Goal: Task Accomplishment & Management: Use online tool/utility

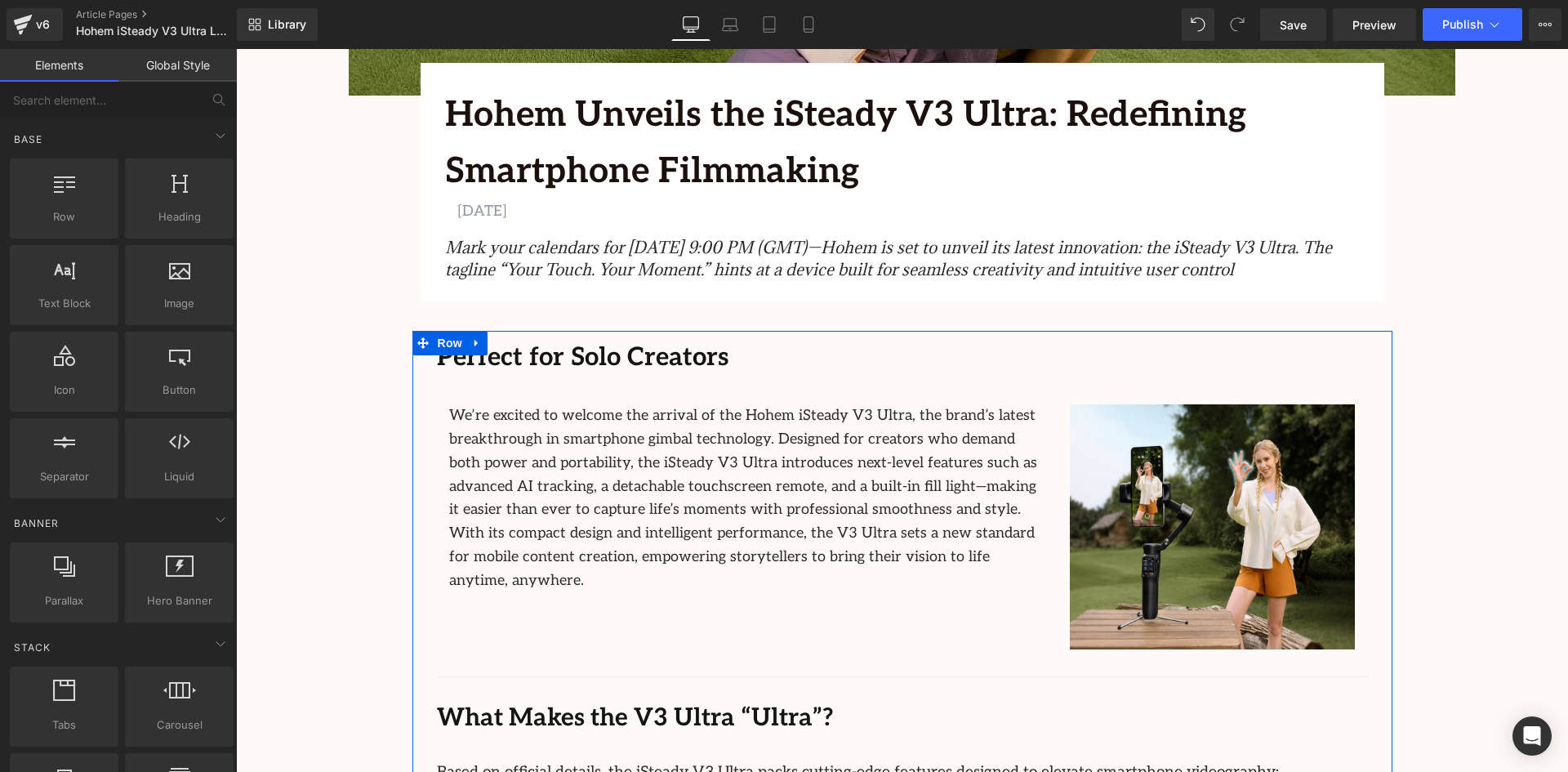
scroll to position [563, 0]
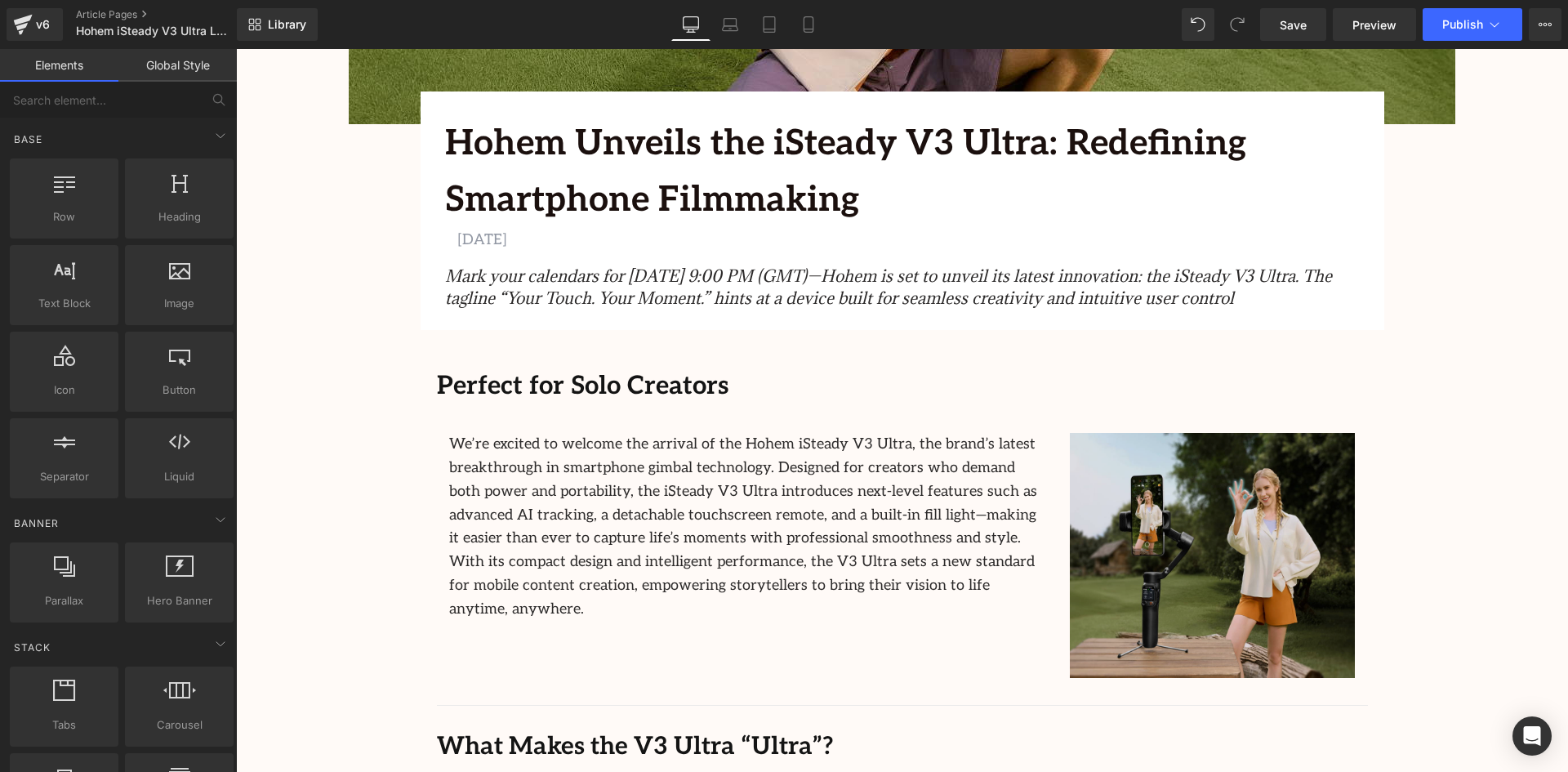
click at [1257, 473] on img at bounding box center [1212, 555] width 286 height 245
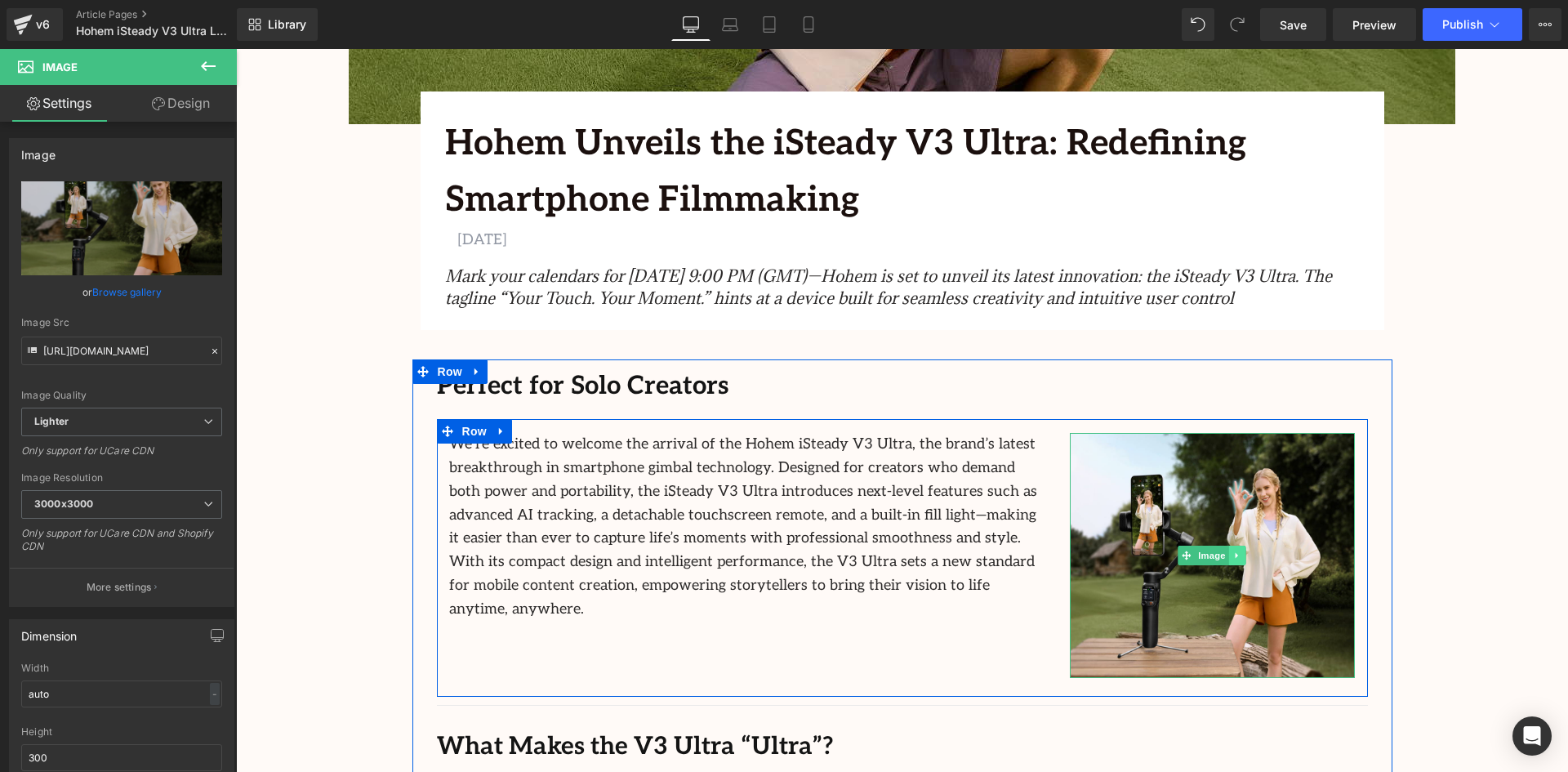
click at [1237, 554] on icon at bounding box center [1238, 555] width 9 height 10
click at [1246, 558] on icon at bounding box center [1246, 555] width 9 height 9
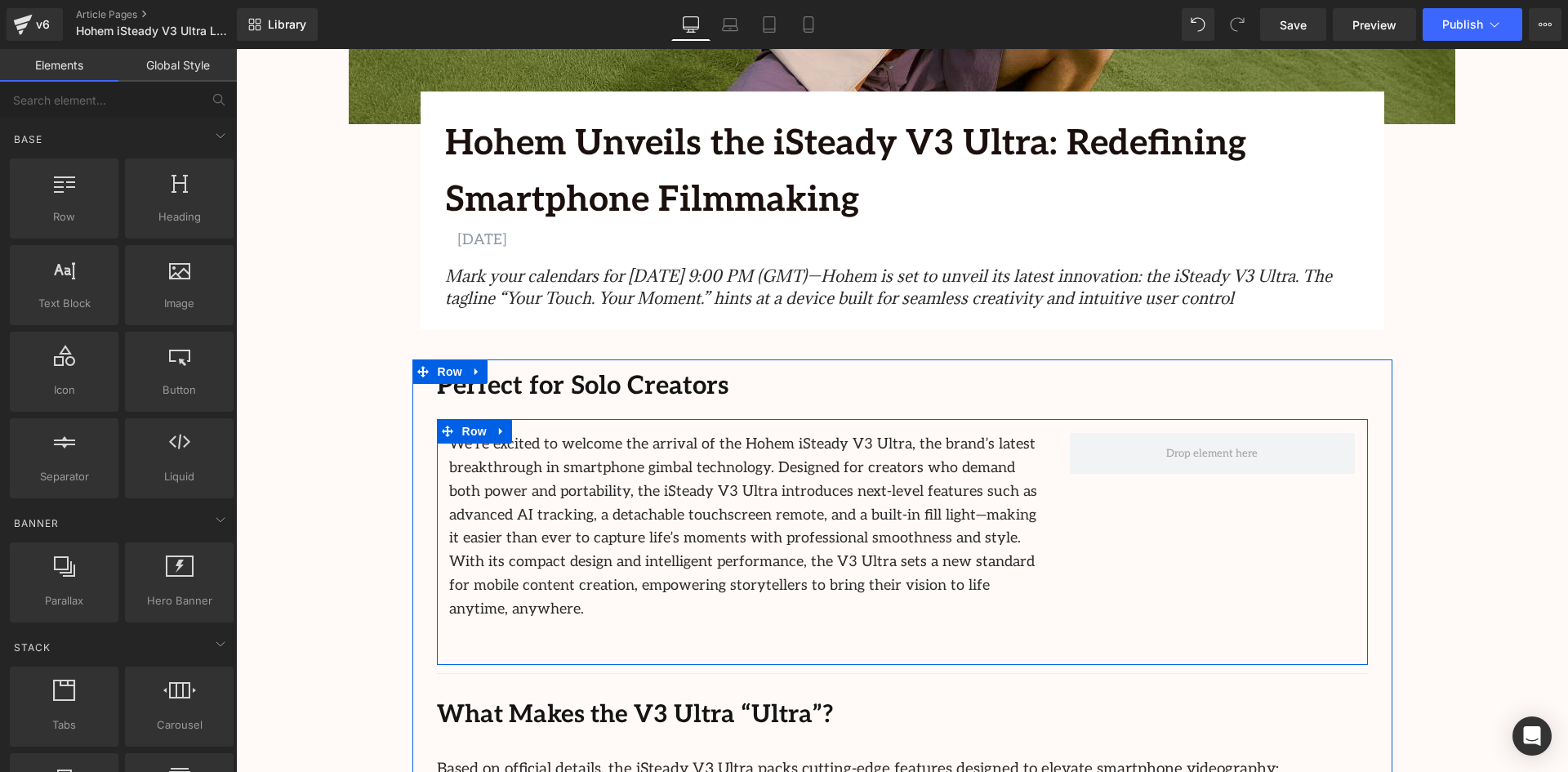
click at [1058, 450] on div at bounding box center [1213, 453] width 310 height 41
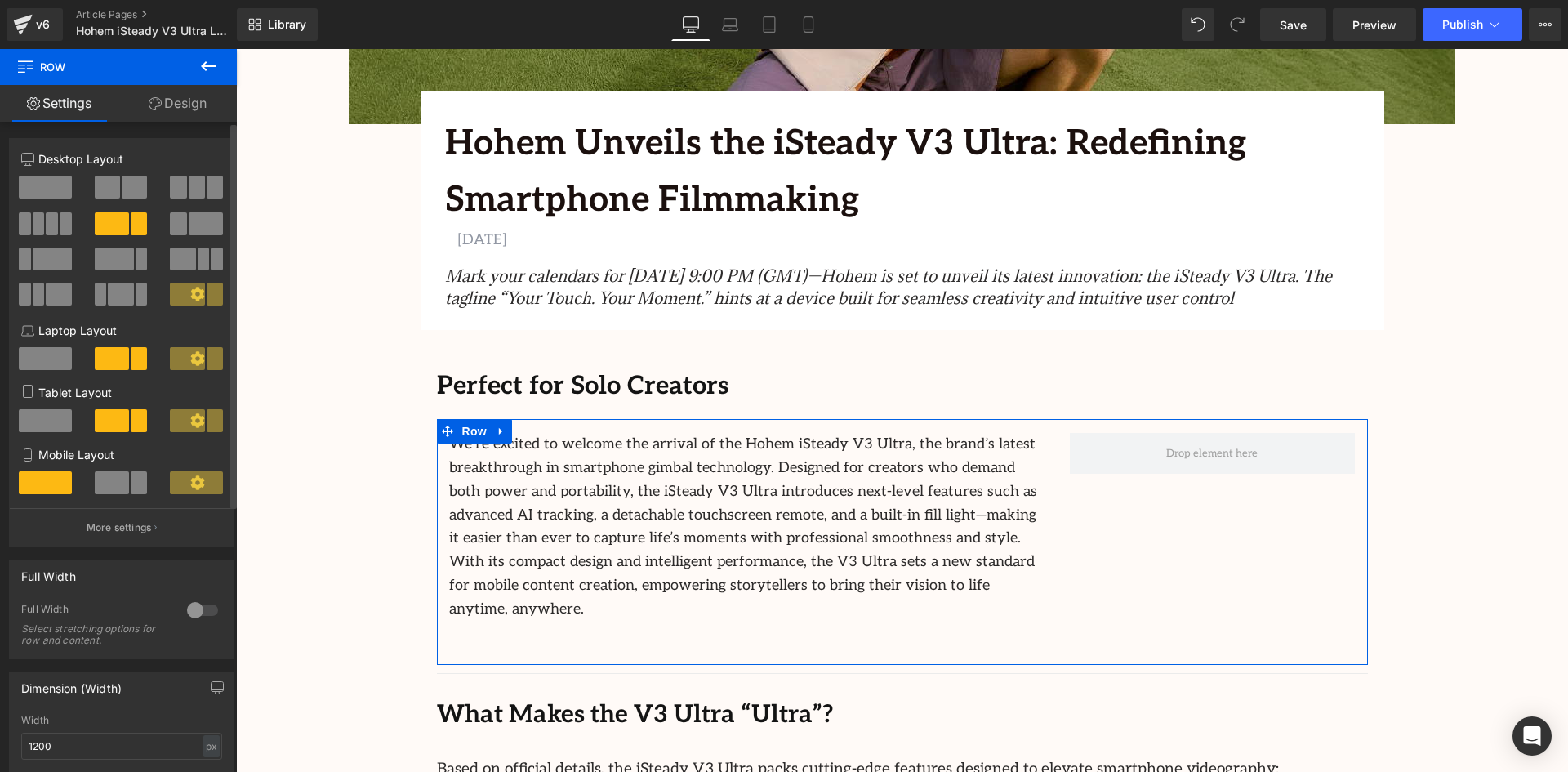
click at [59, 180] on span at bounding box center [45, 186] width 53 height 23
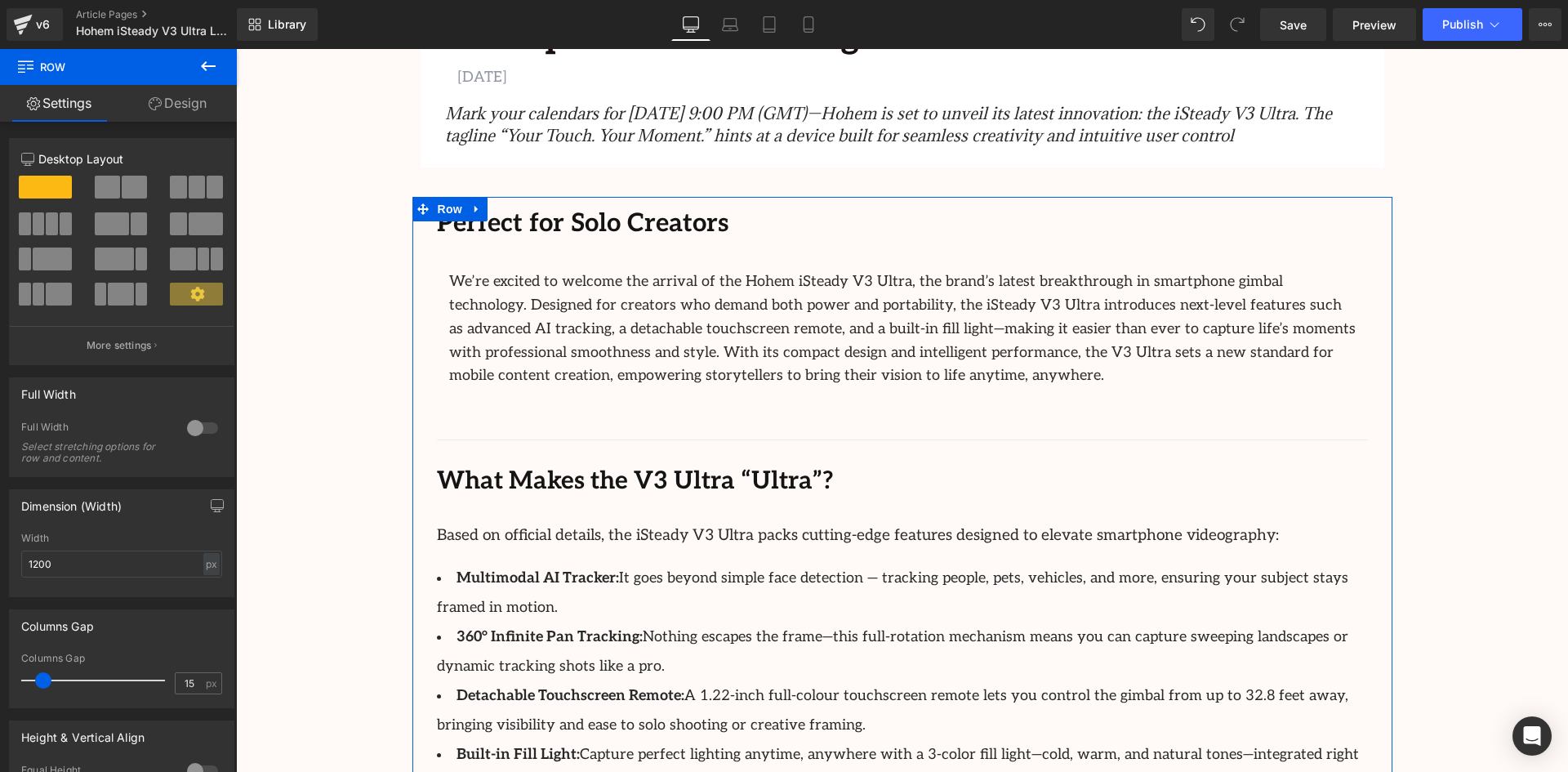
scroll to position [727, 0]
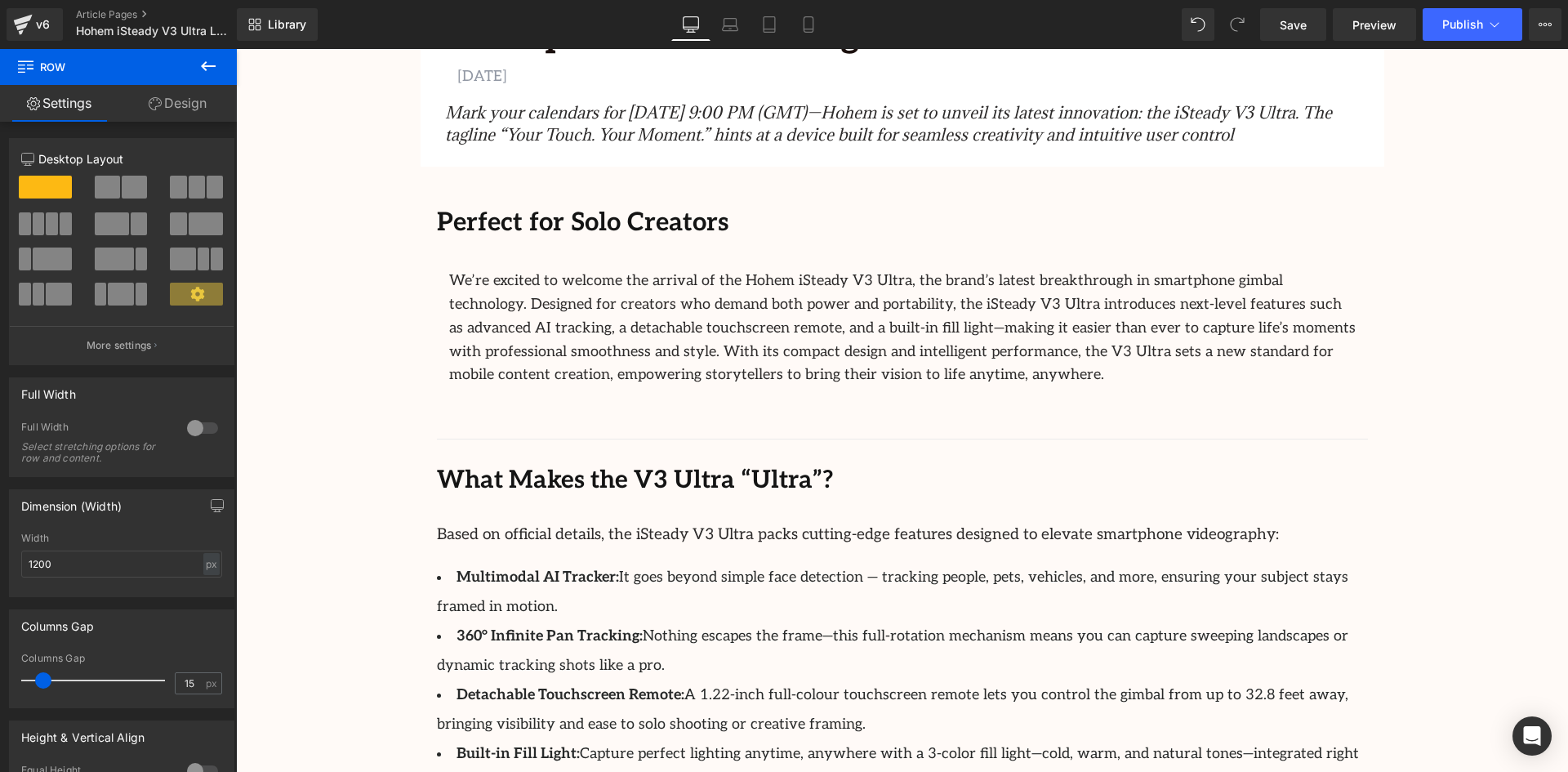
click at [199, 71] on icon at bounding box center [208, 67] width 20 height 20
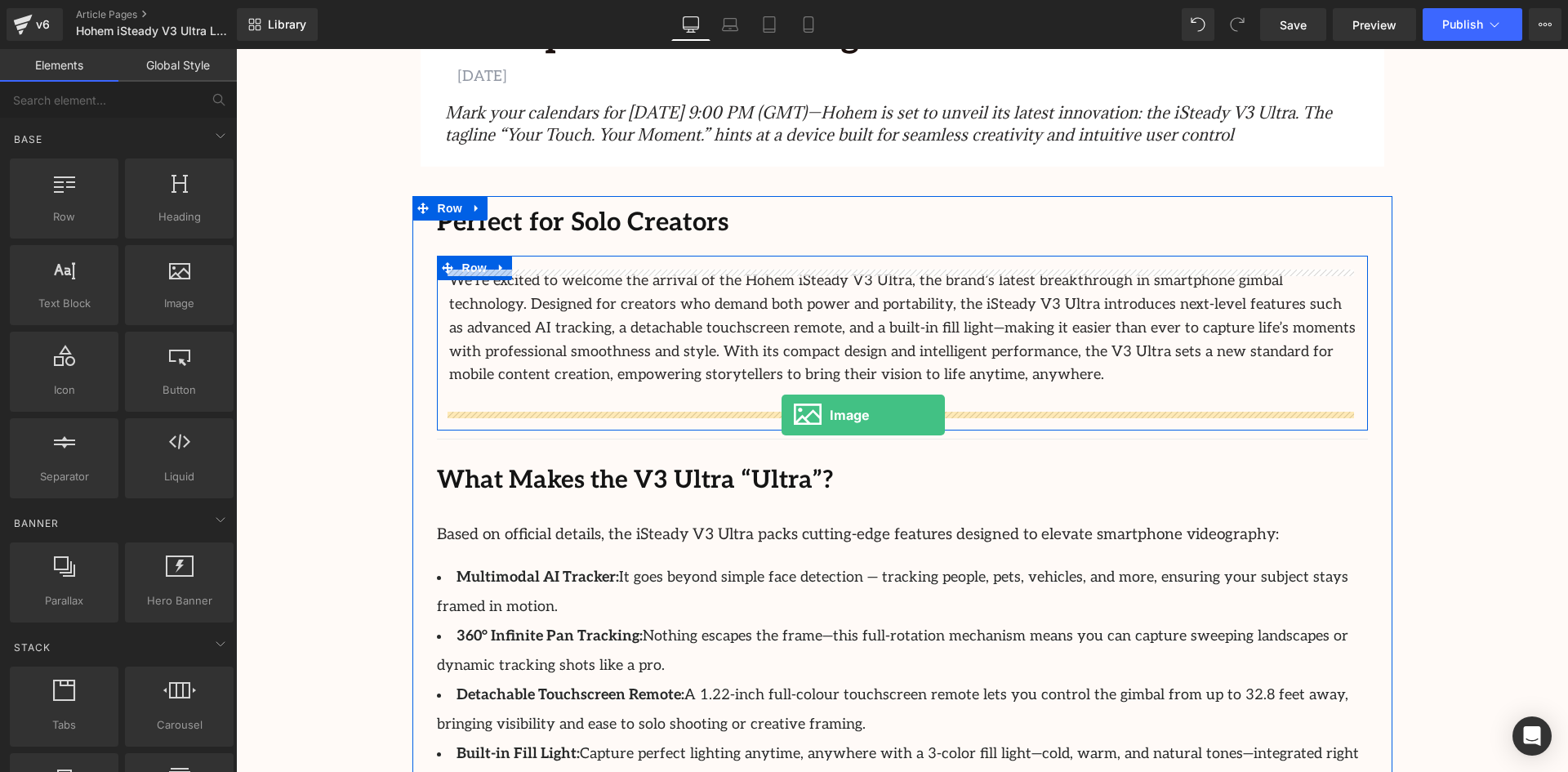
drag, startPoint x: 406, startPoint y: 362, endPoint x: 782, endPoint y: 415, distance: 379.7
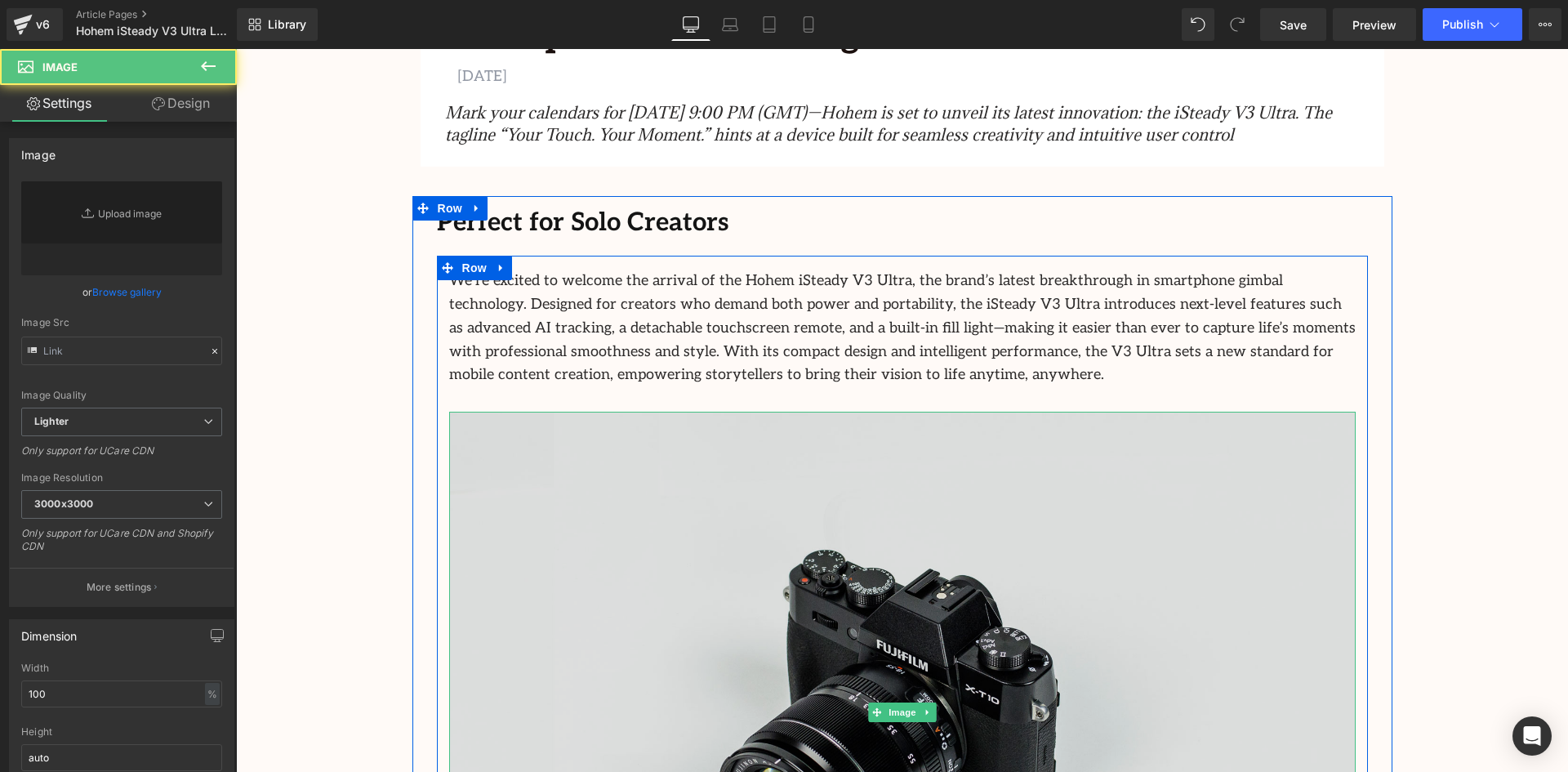
type input "//[DOMAIN_NAME][URL]"
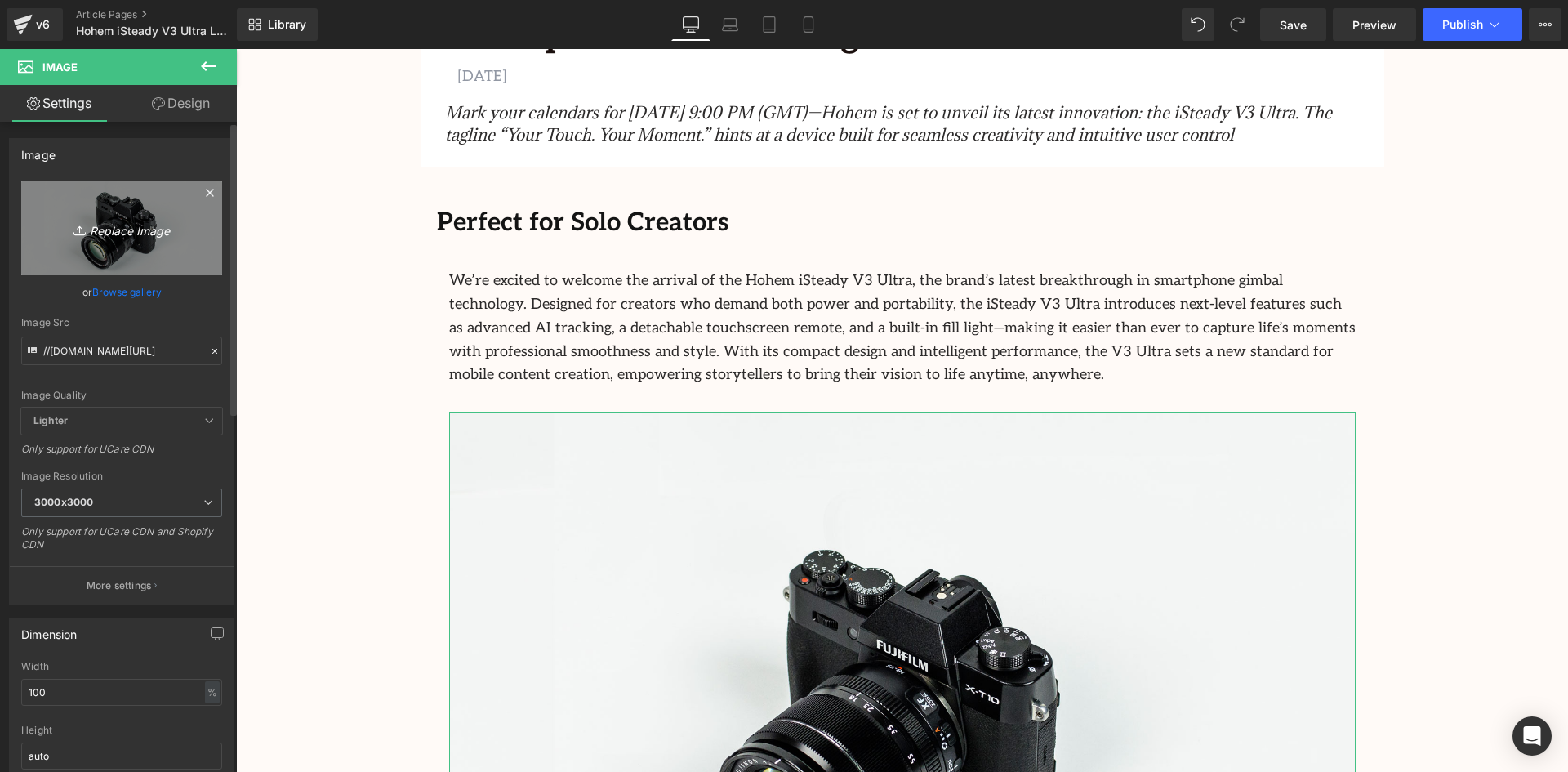
click at [102, 230] on icon "Replace Image" at bounding box center [121, 228] width 130 height 21
type input "C:\fakepath\Untitled design (17).png"
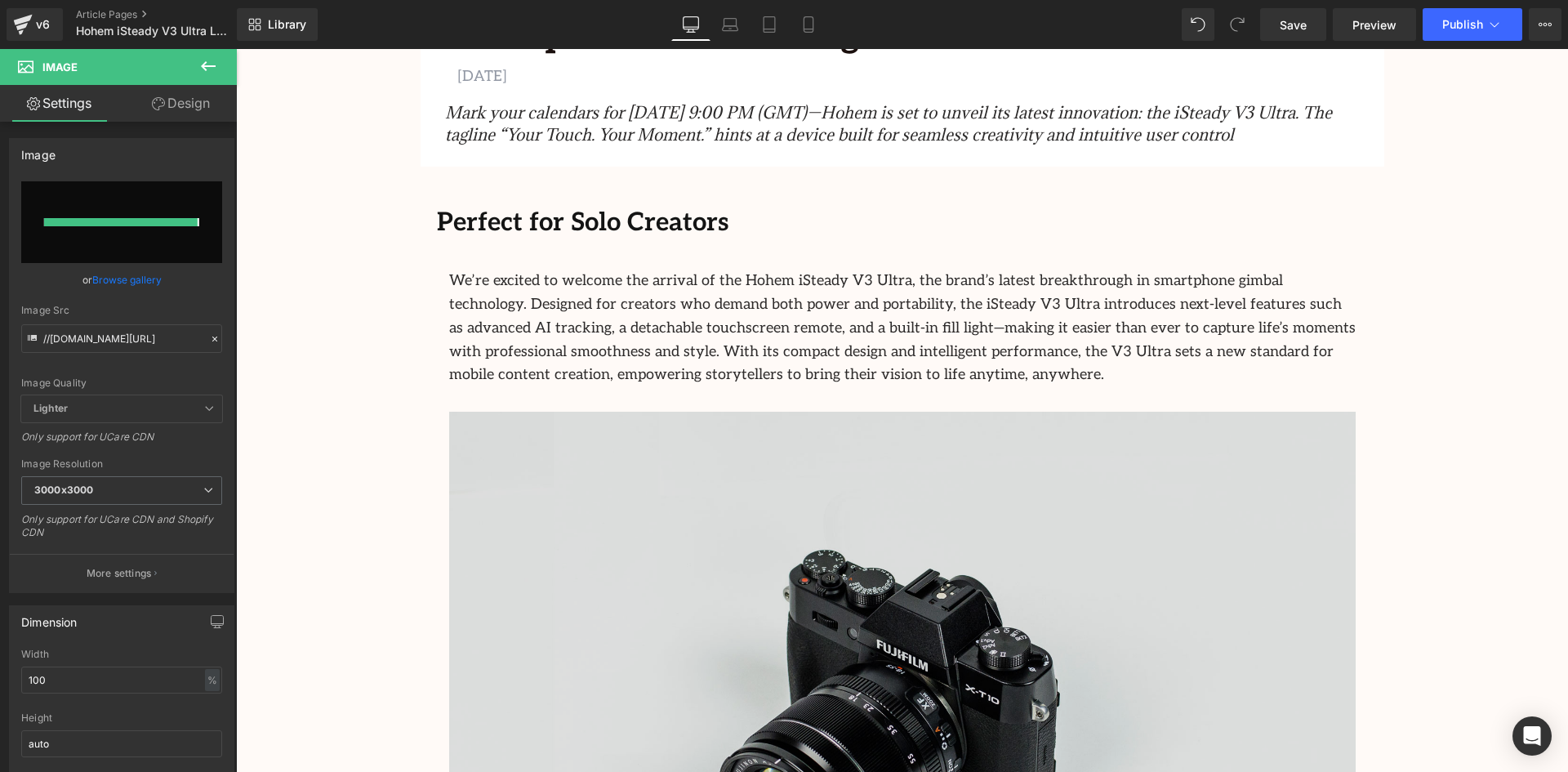
type input "[URL][DOMAIN_NAME]"
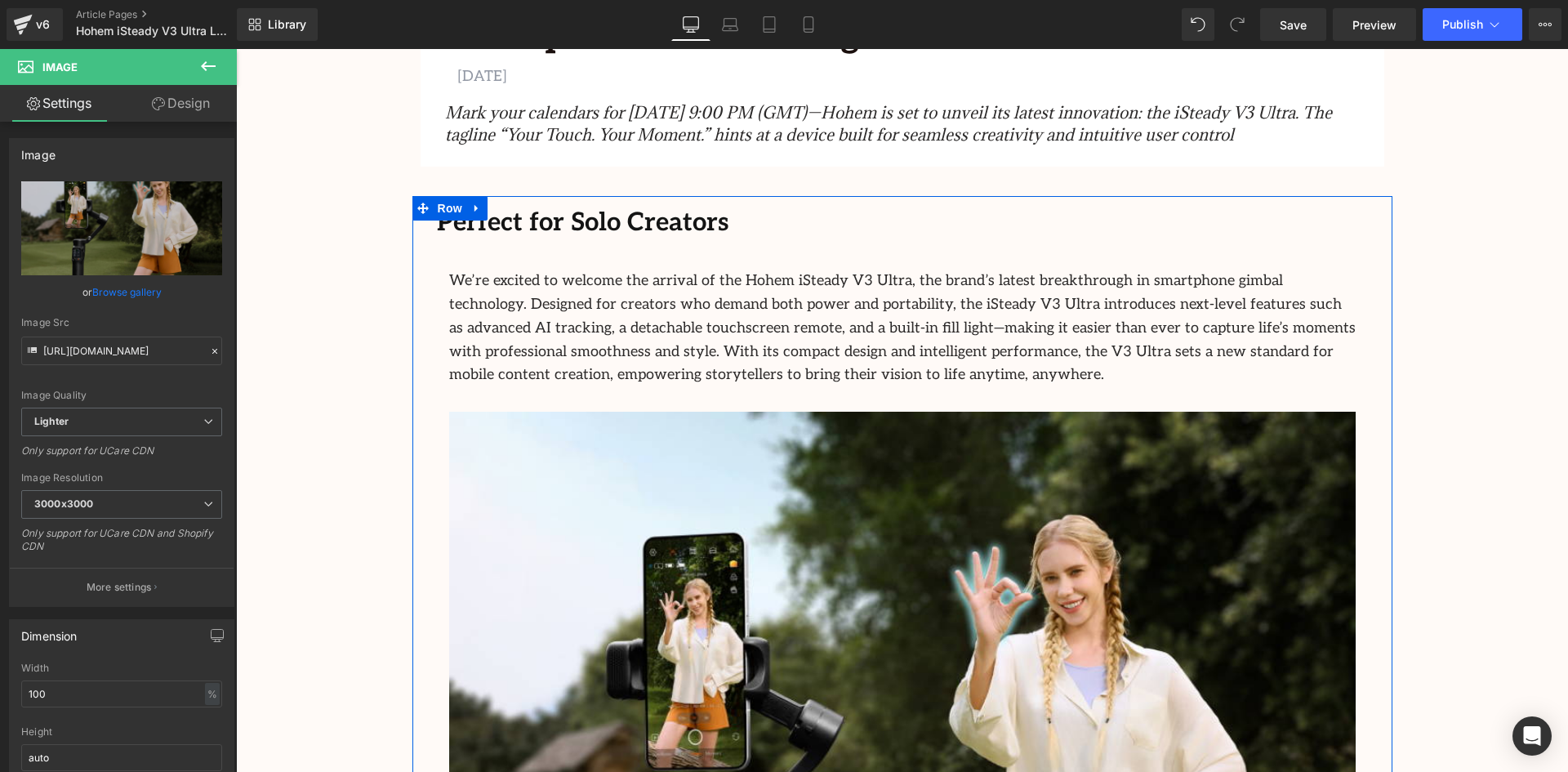
click at [604, 223] on b "Perfect for Solo Creators" at bounding box center [583, 223] width 293 height 30
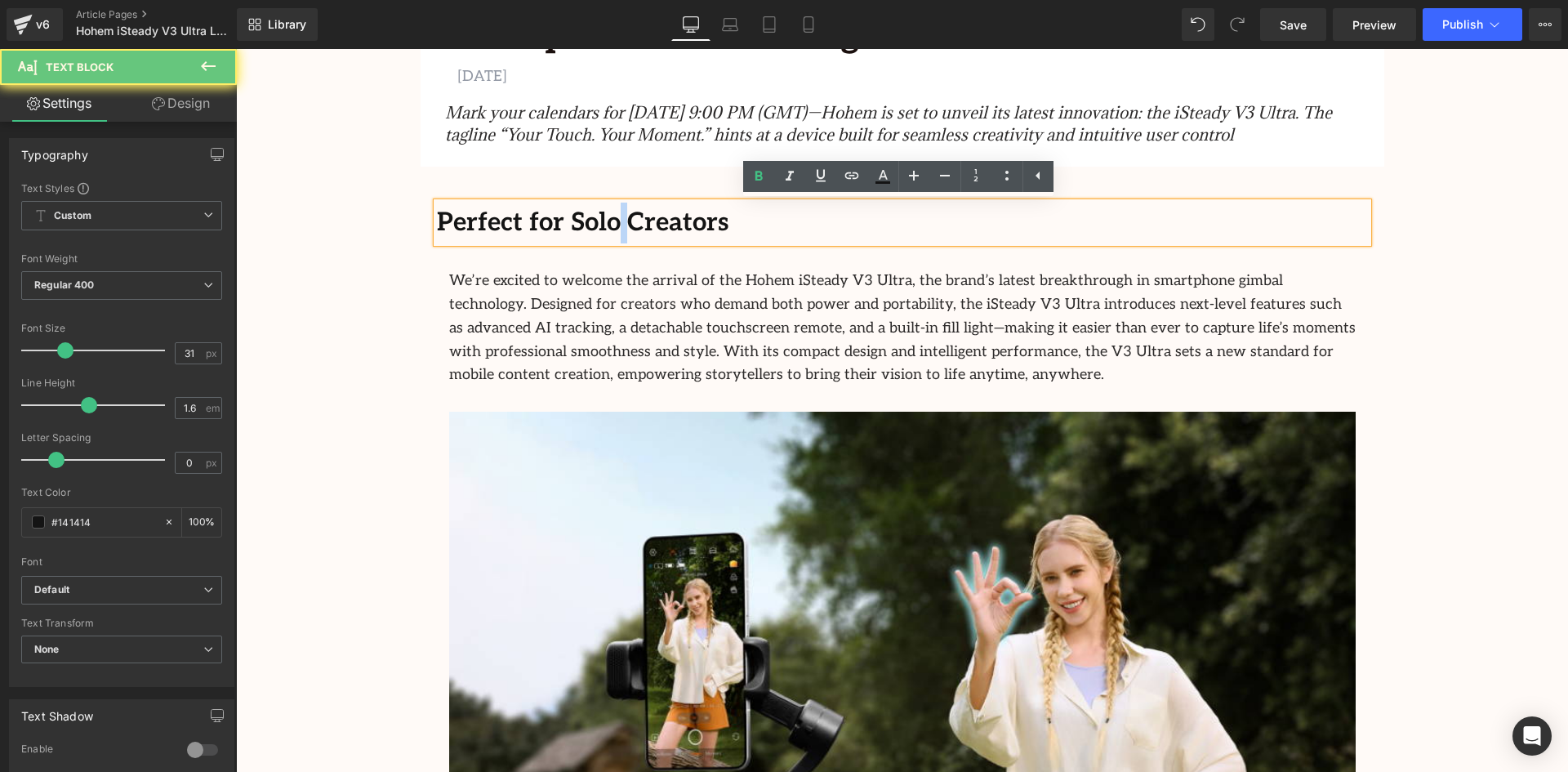
click at [604, 223] on b "Perfect for Solo Creators" at bounding box center [583, 223] width 293 height 30
click at [606, 225] on b "Perfect for Solo Creators" at bounding box center [583, 223] width 293 height 30
click at [606, 219] on b "Perfect for Solo Creators" at bounding box center [583, 223] width 293 height 30
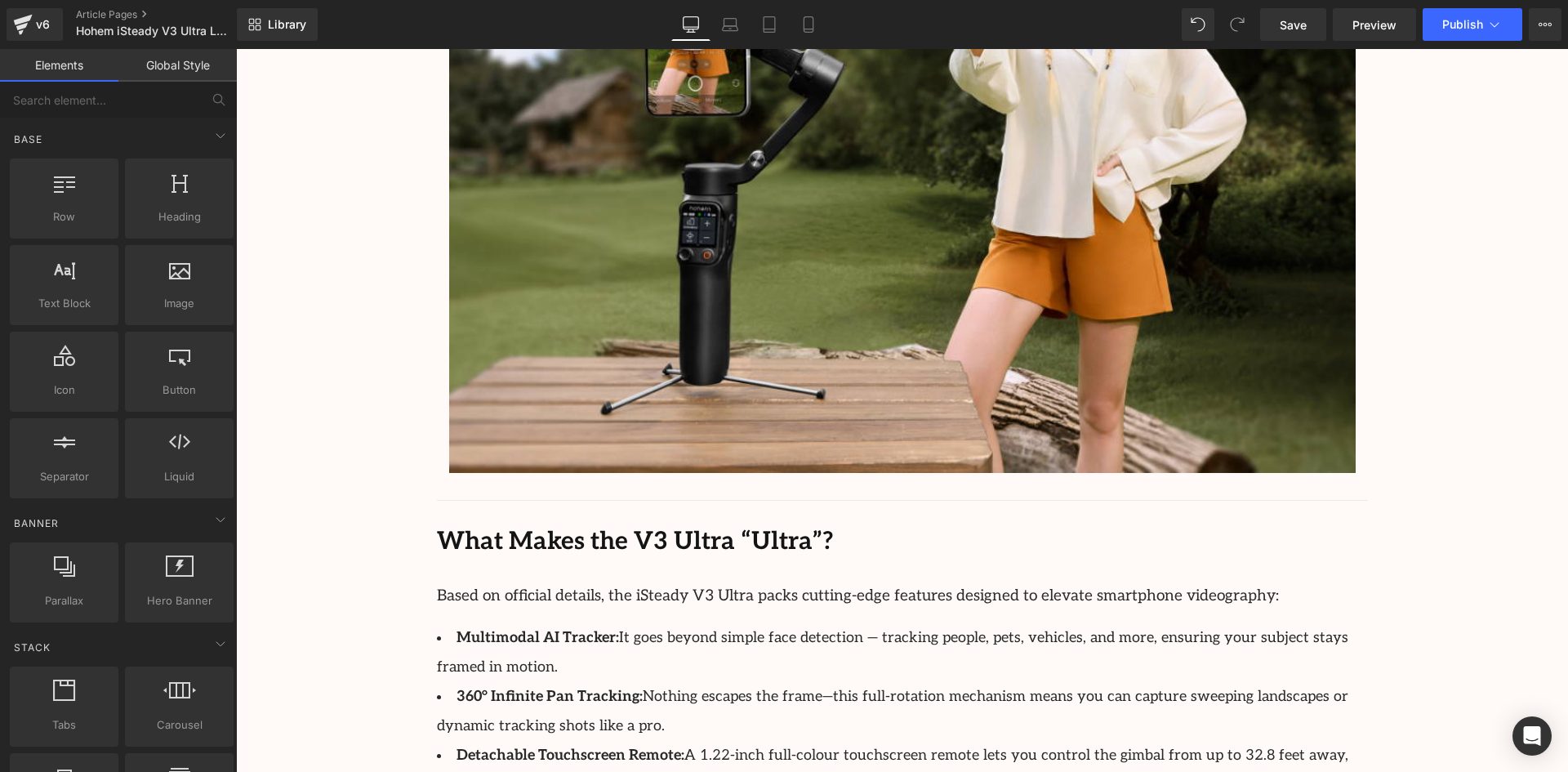
scroll to position [972, 0]
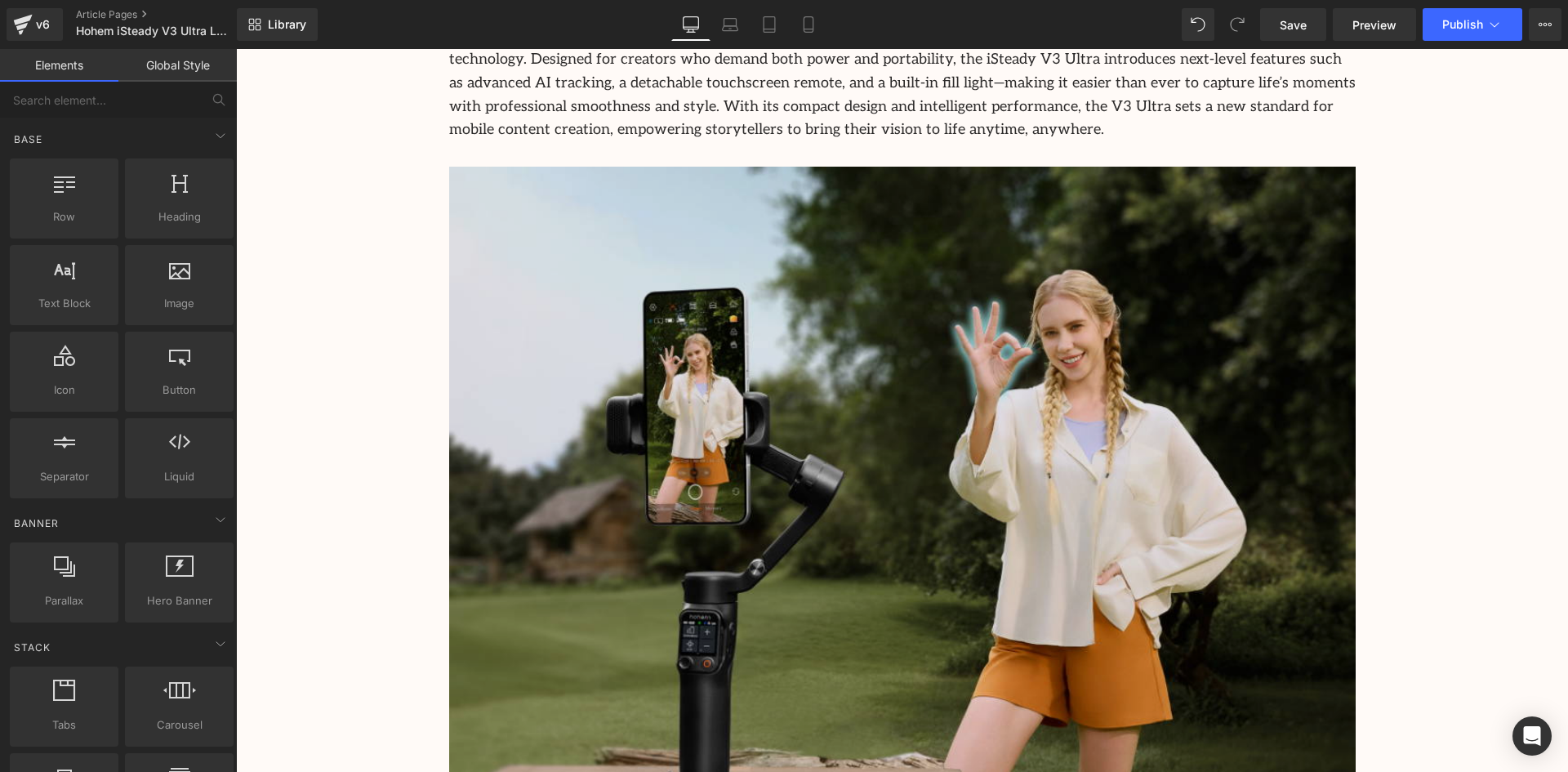
click at [1178, 402] on img at bounding box center [901, 523] width 906 height 714
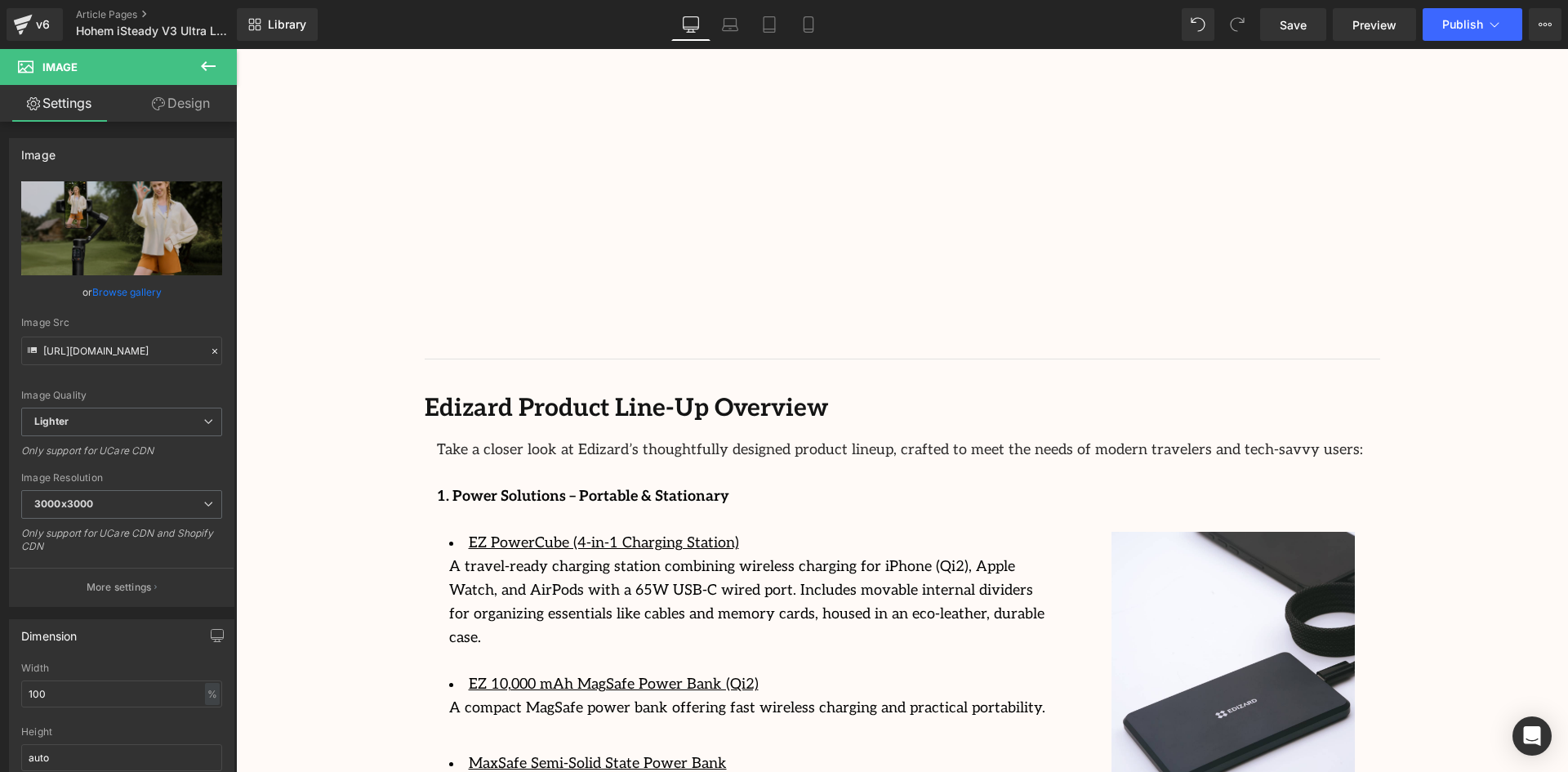
scroll to position [2524, 0]
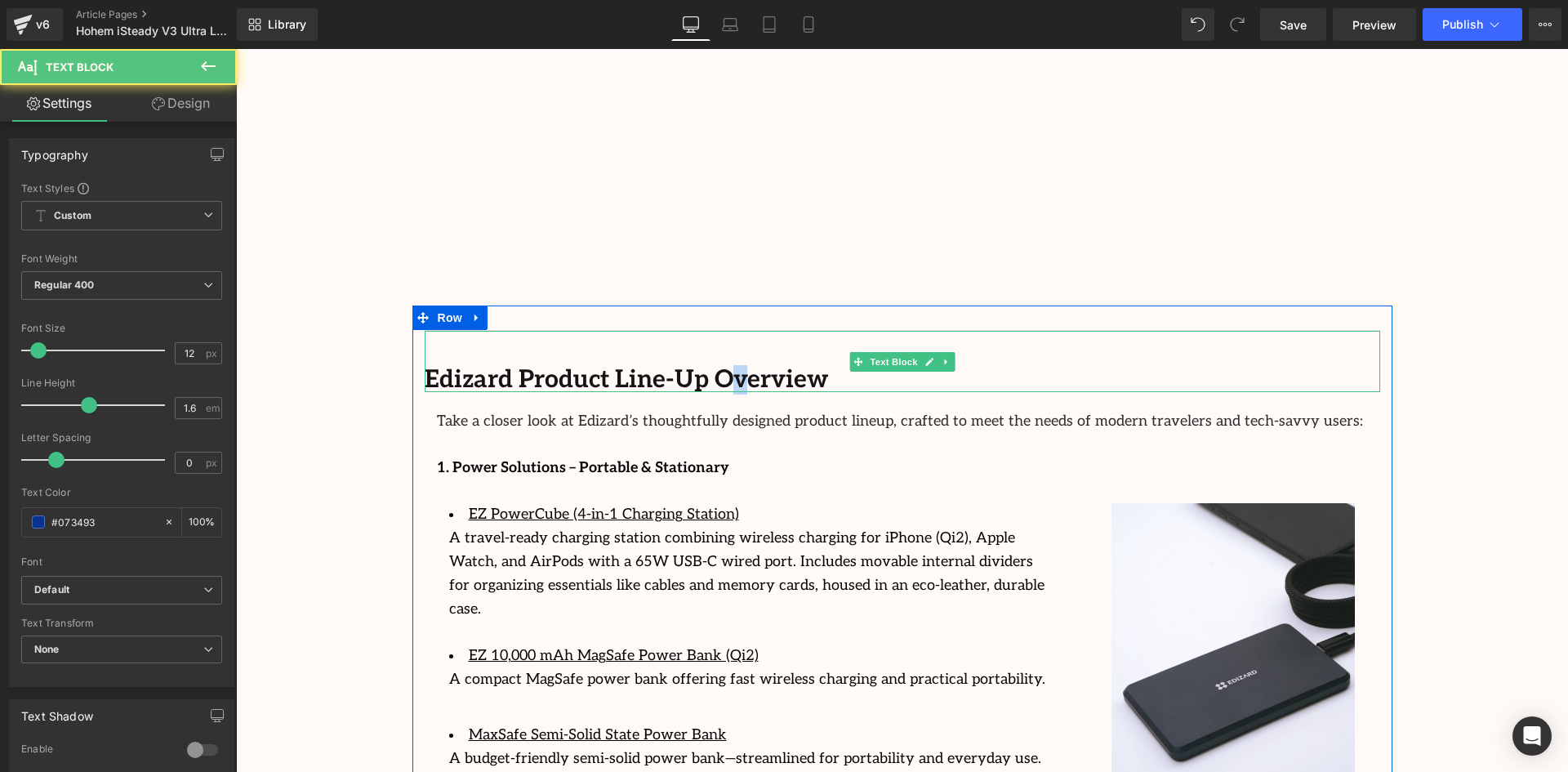
drag, startPoint x: 718, startPoint y: 329, endPoint x: 727, endPoint y: 303, distance: 27.5
click at [725, 330] on div "Edizard Product Line-Up Overview" at bounding box center [902, 361] width 955 height 62
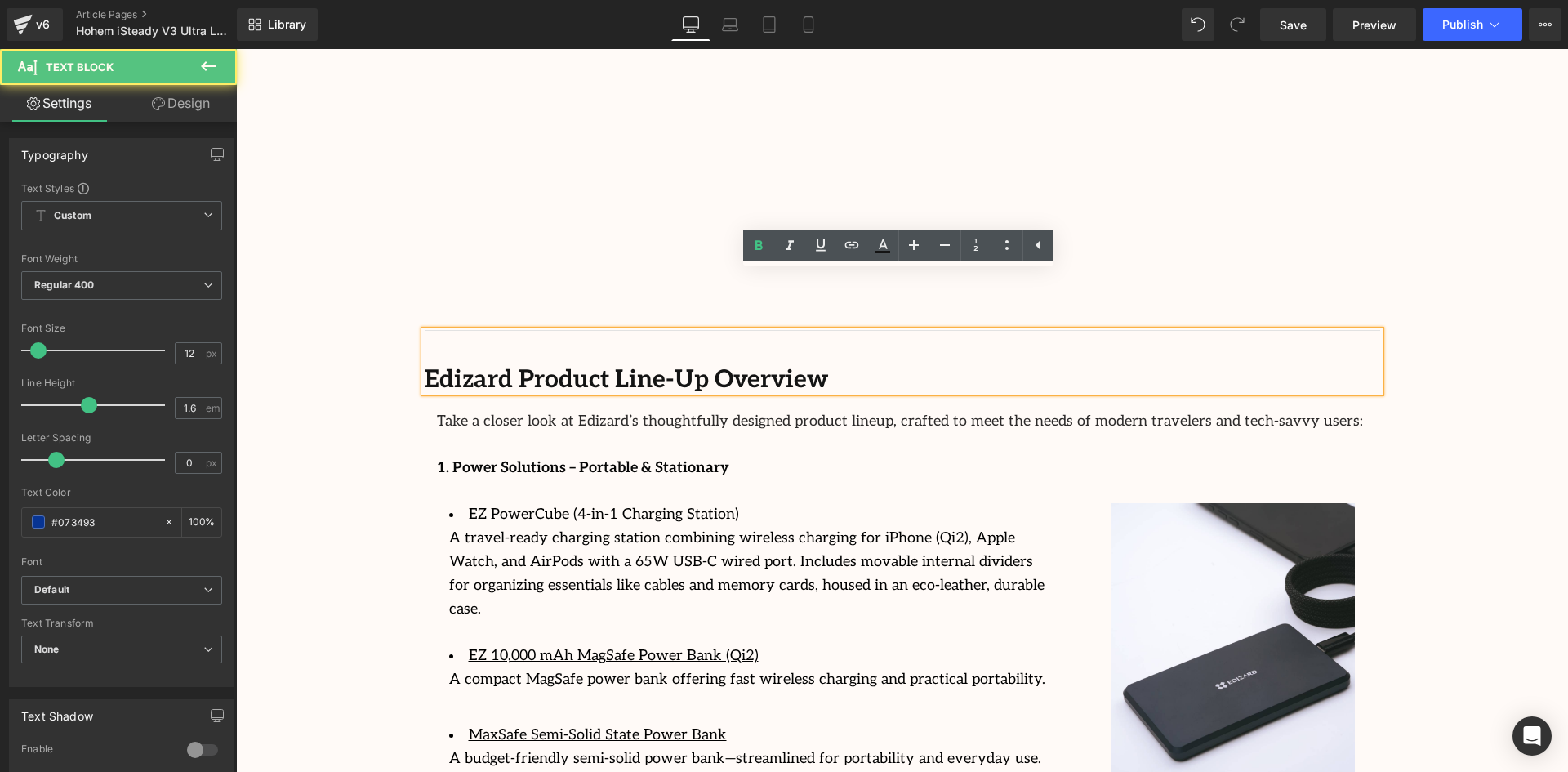
click at [745, 365] on b "Edizard Product Line-Up Overview" at bounding box center [627, 380] width 404 height 30
click at [768, 330] on div "Edizard Product Line-Up Overview" at bounding box center [902, 361] width 955 height 62
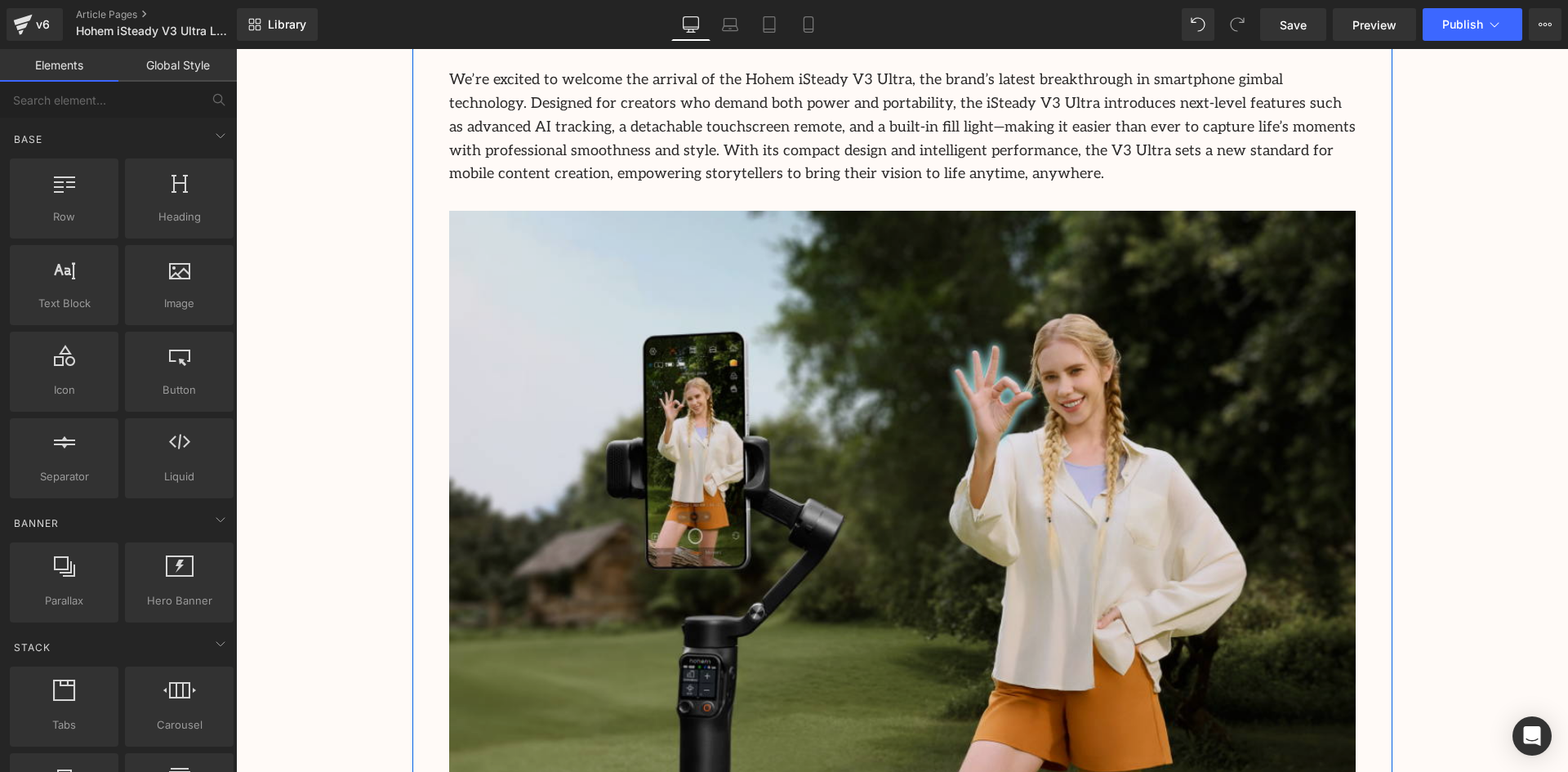
scroll to position [645, 0]
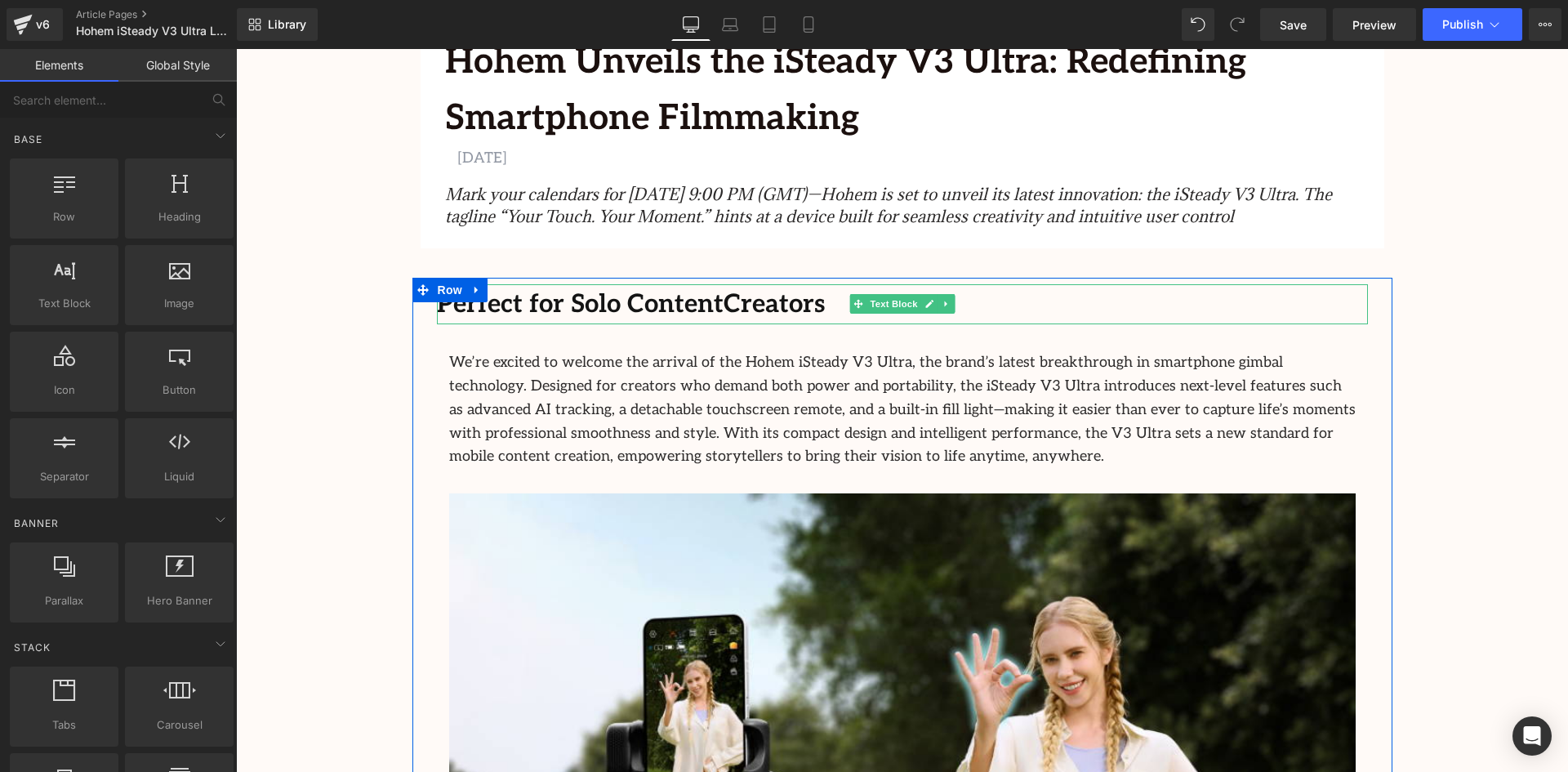
click at [564, 302] on b "Perfect for Solo Content" at bounding box center [580, 304] width 287 height 30
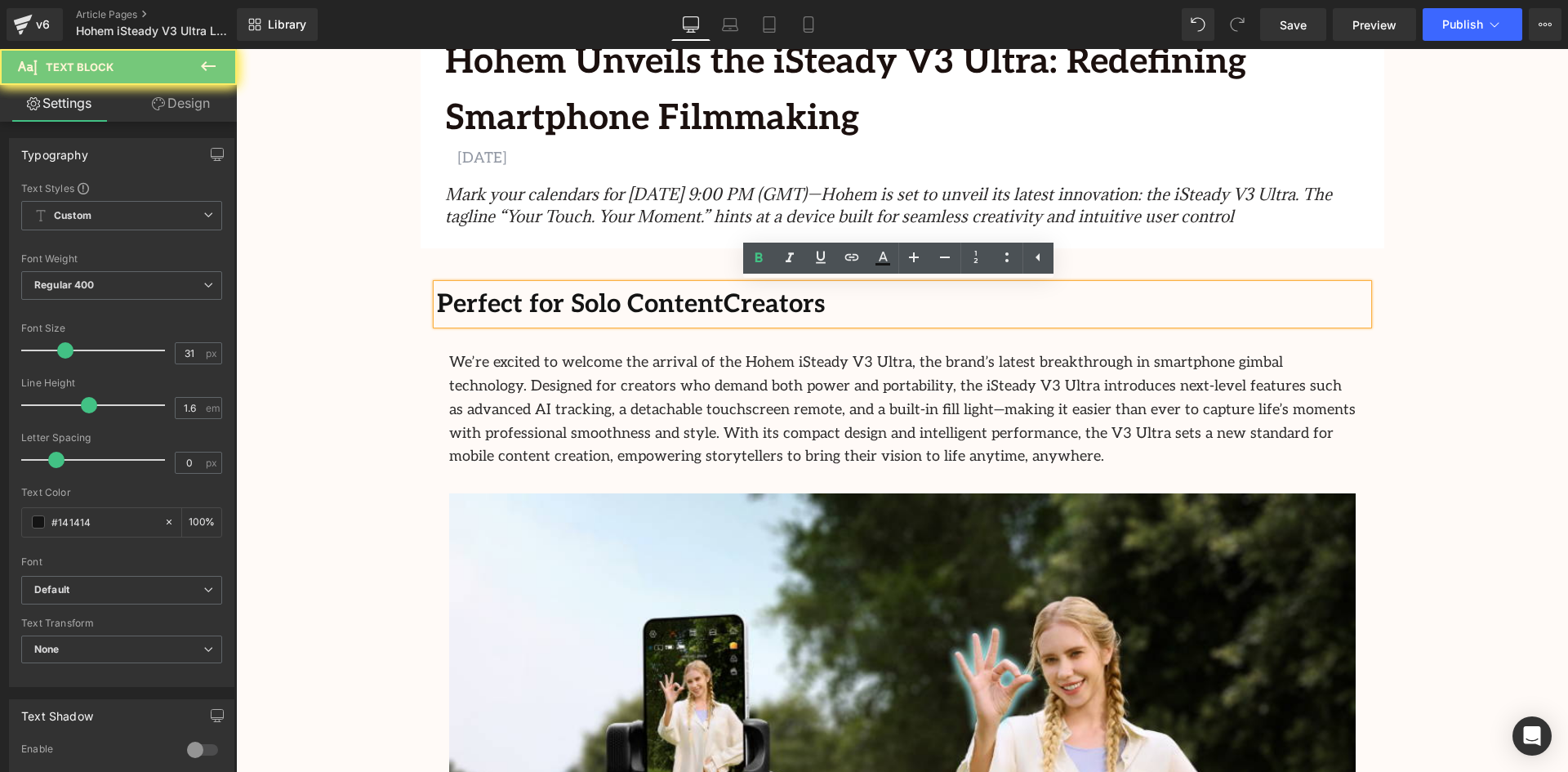
click at [540, 308] on b "Perfect for Solo Content" at bounding box center [580, 304] width 287 height 30
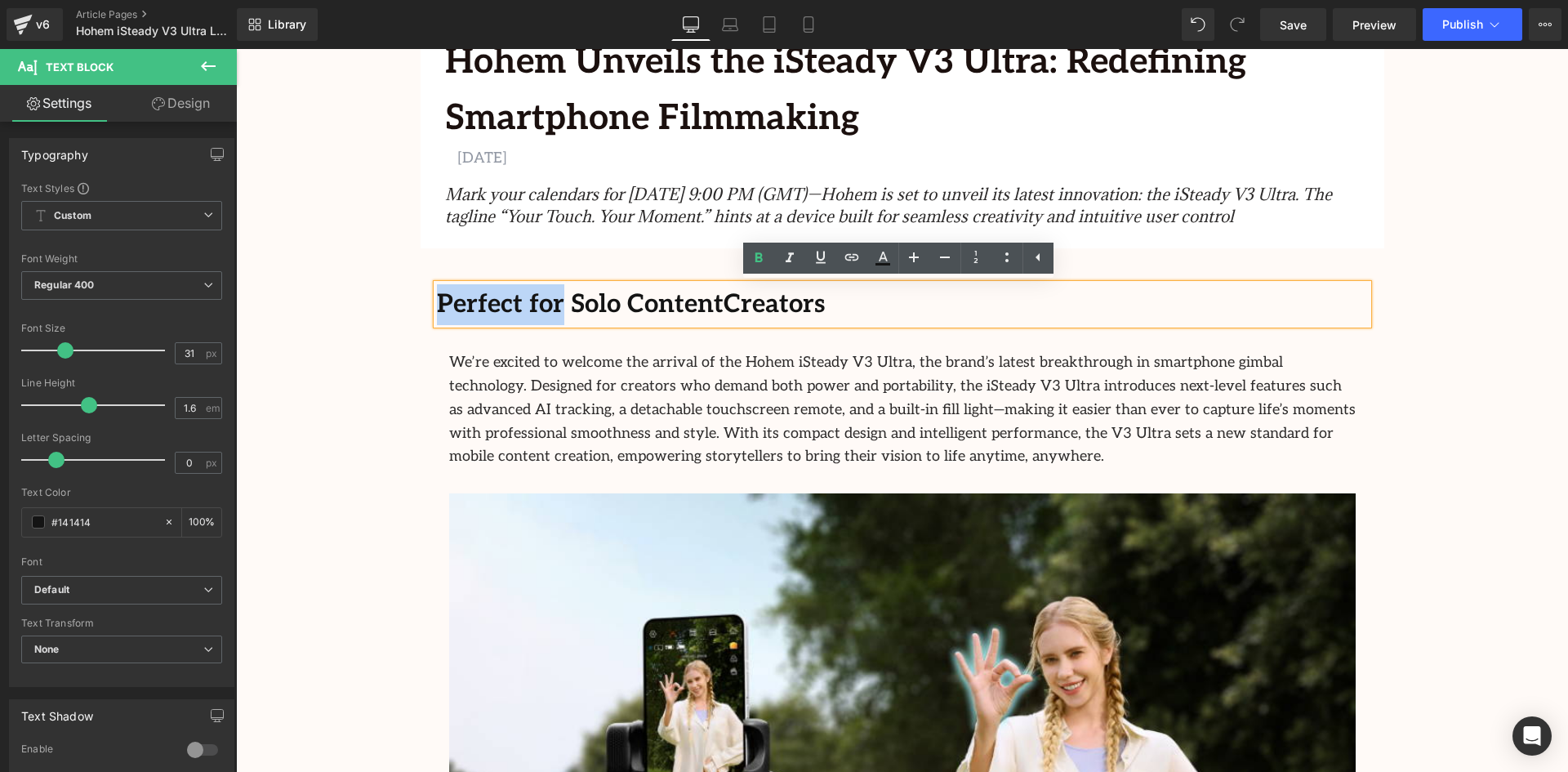
drag, startPoint x: 549, startPoint y: 306, endPoint x: 385, endPoint y: 310, distance: 164.0
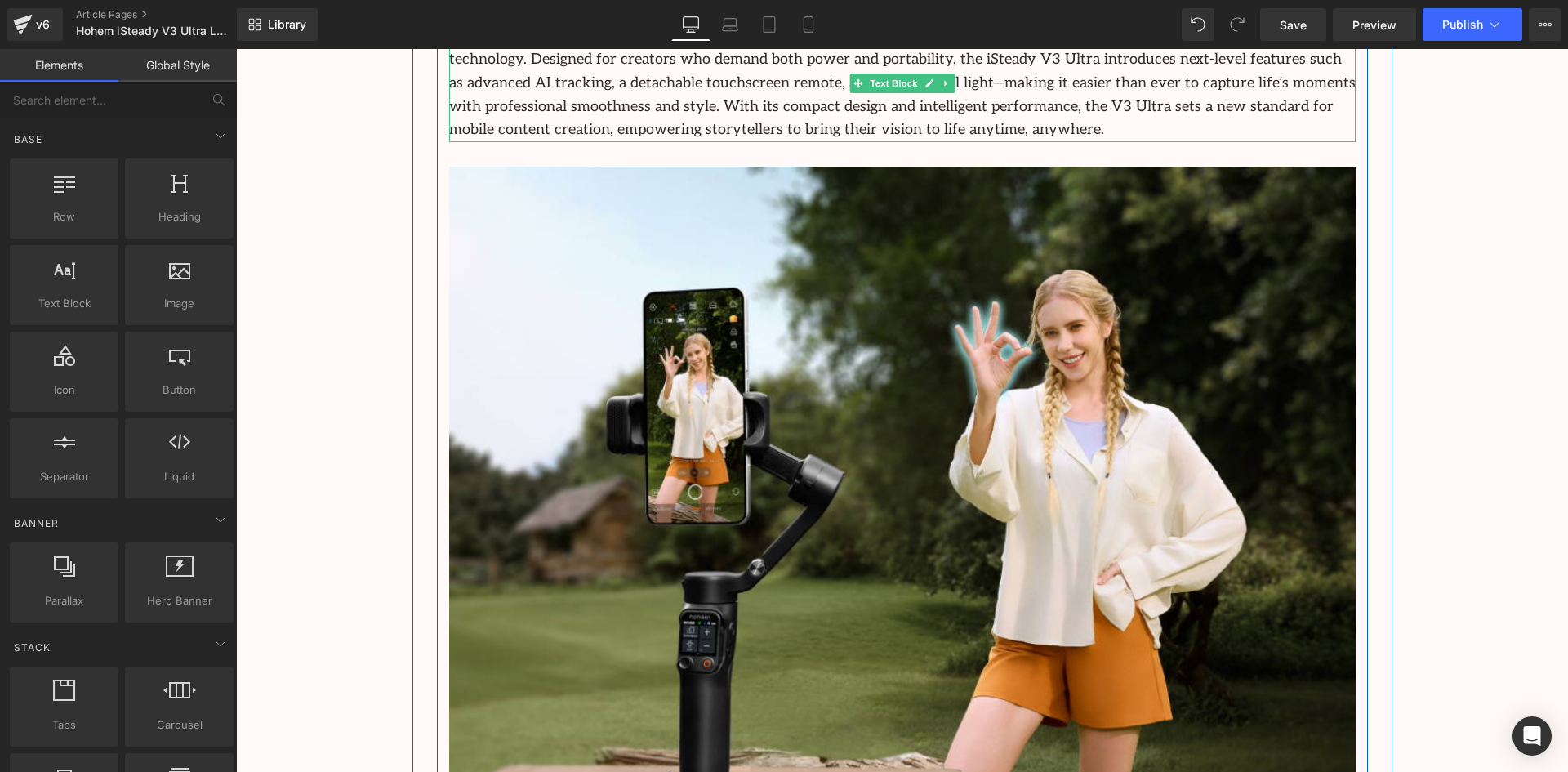
click at [1364, 425] on div at bounding box center [1366, 456] width 4 height 889
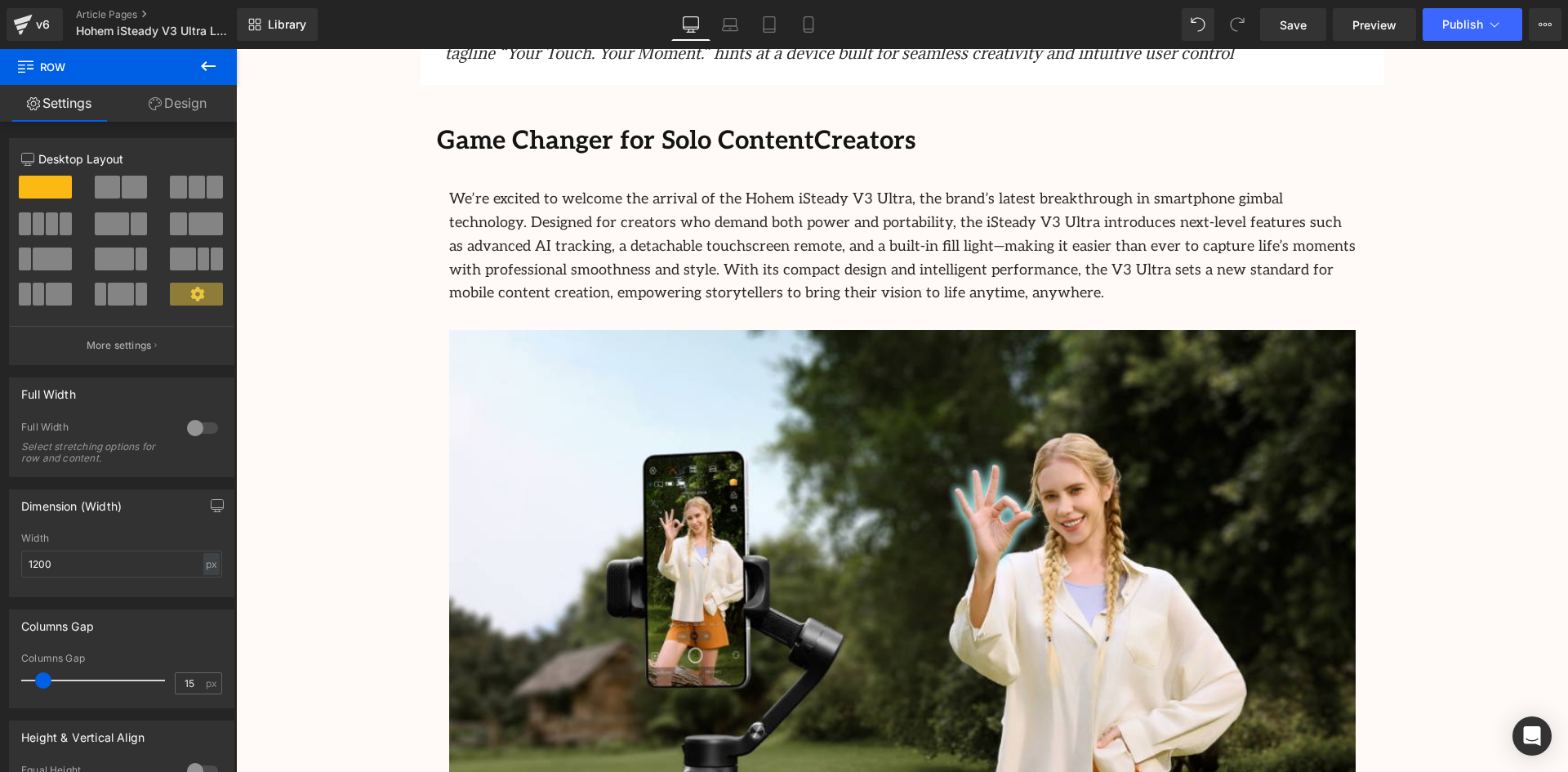
scroll to position [890, 0]
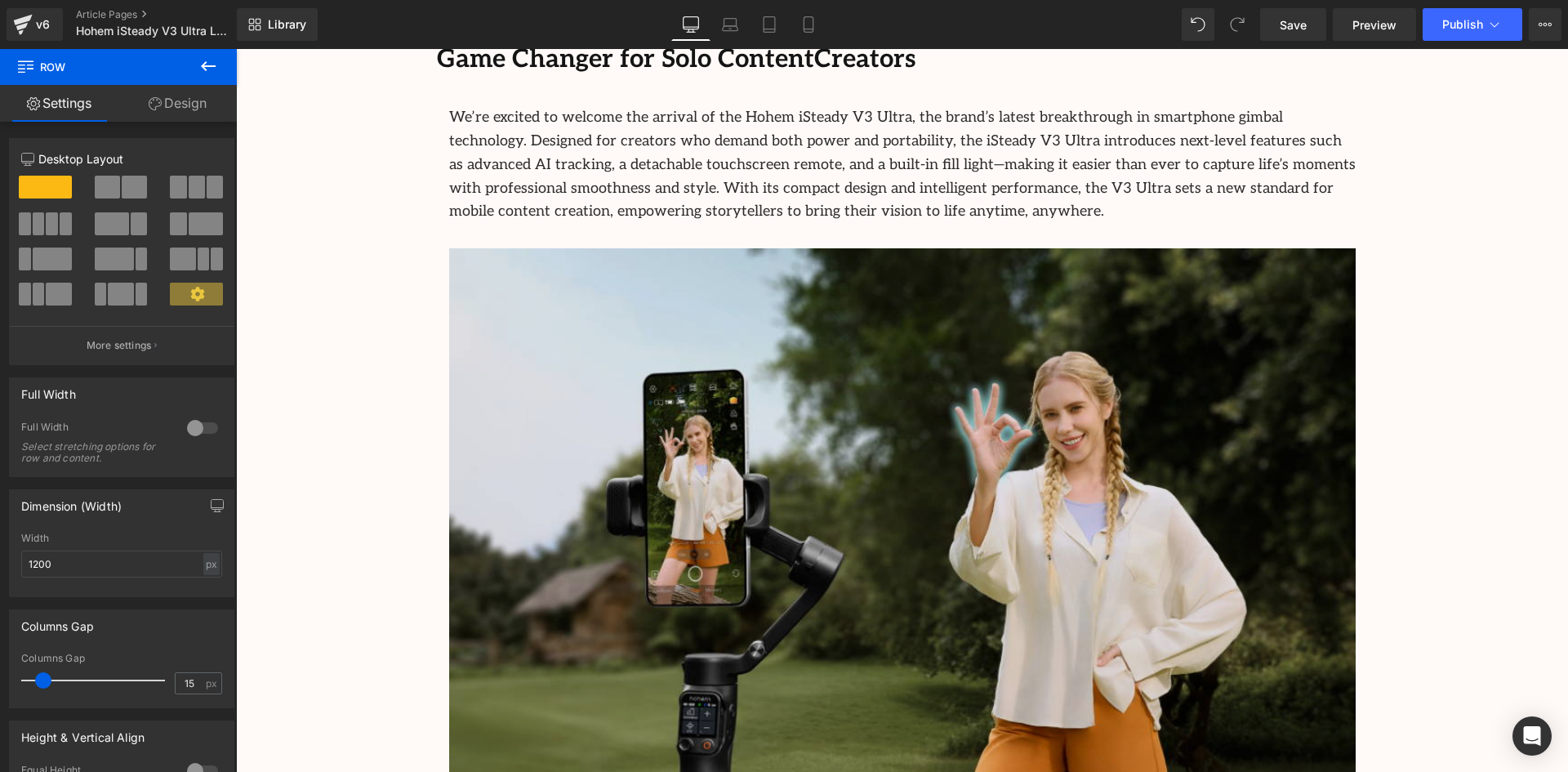
click at [1035, 408] on img at bounding box center [901, 606] width 906 height 714
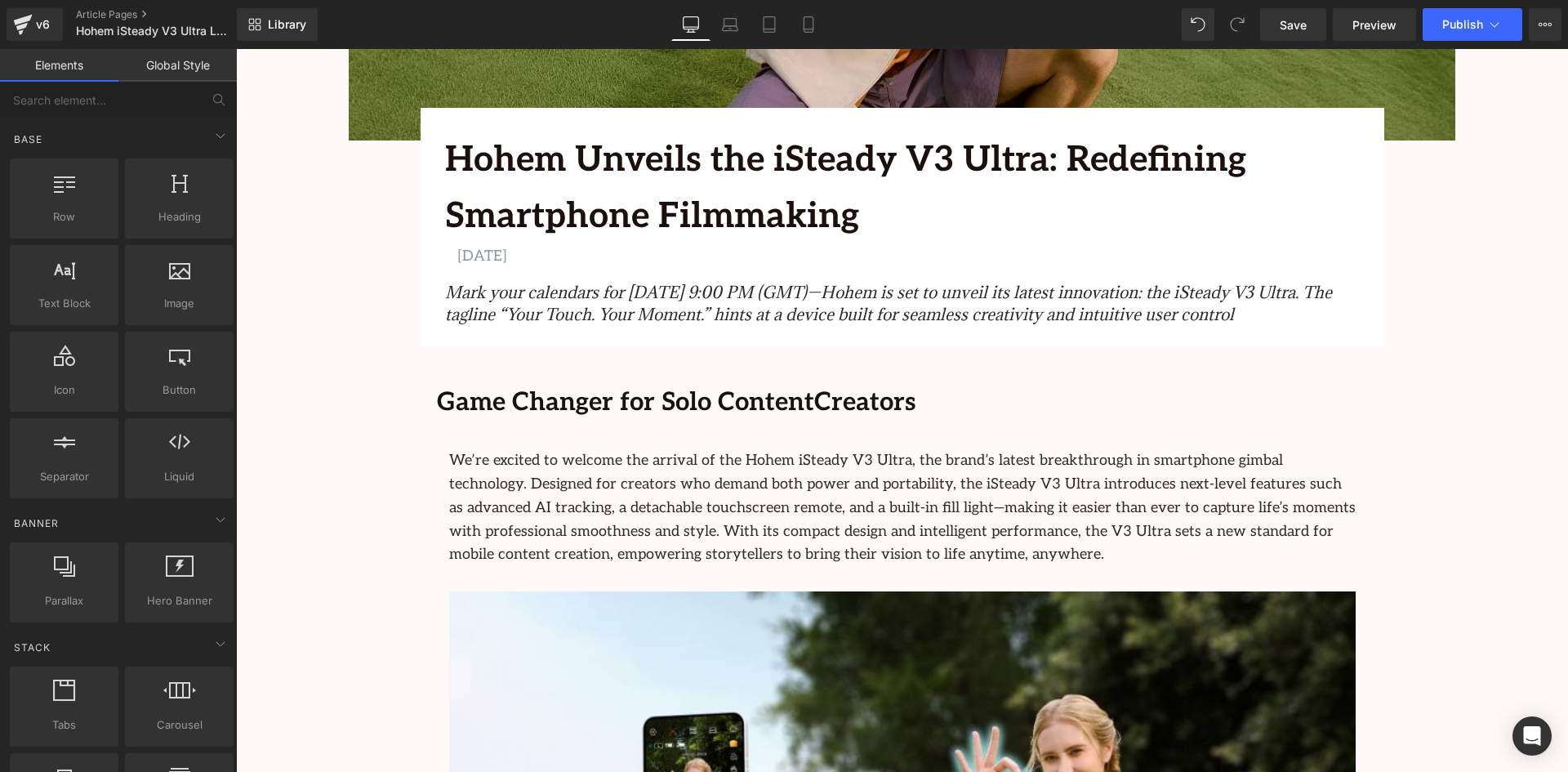
scroll to position [563, 0]
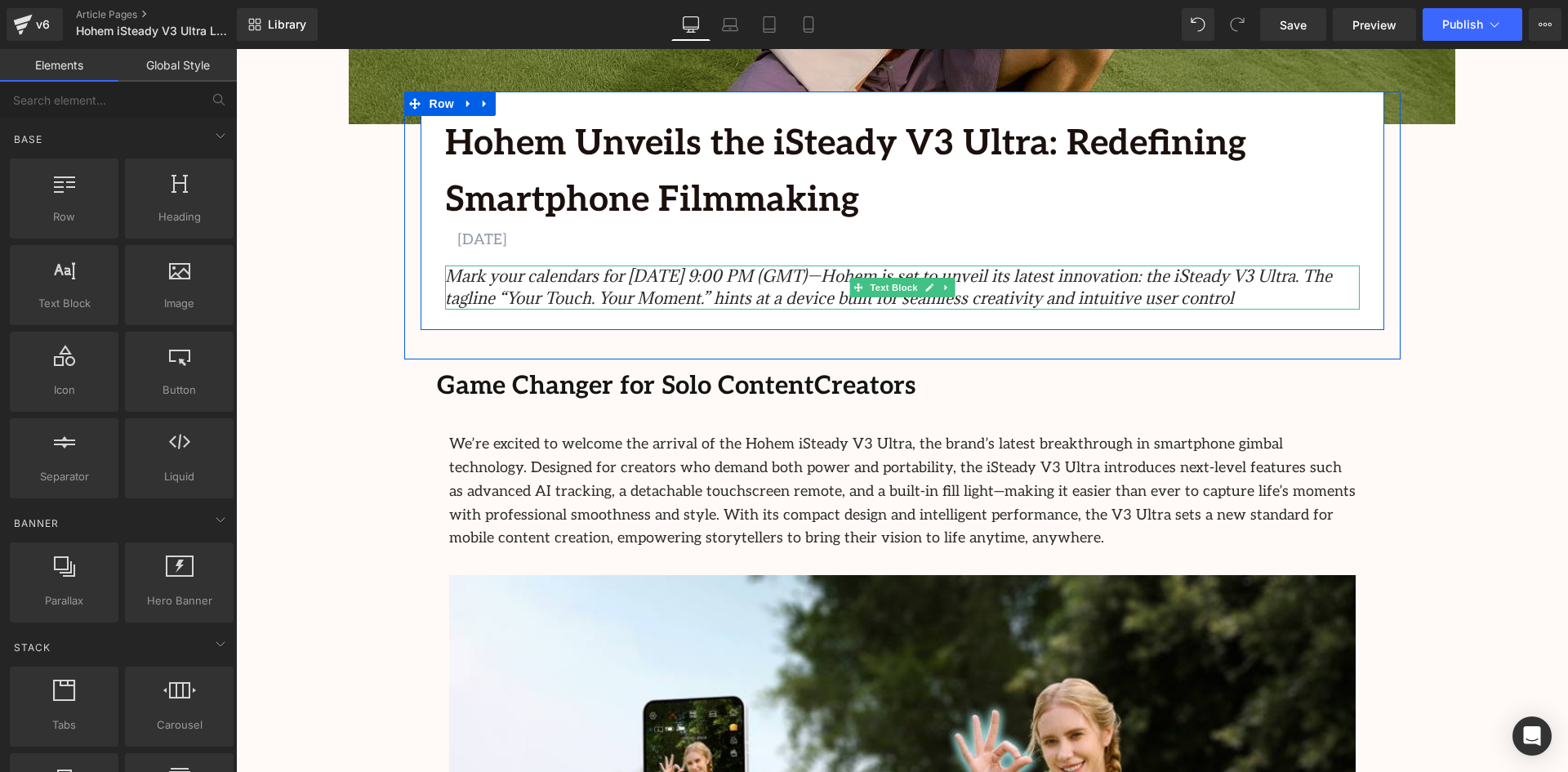
click at [632, 276] on icon "Mark your calendars for [DATE] 9:00 PM (GMT)—Hohem is set to unveil its latest …" at bounding box center [887, 288] width 886 height 44
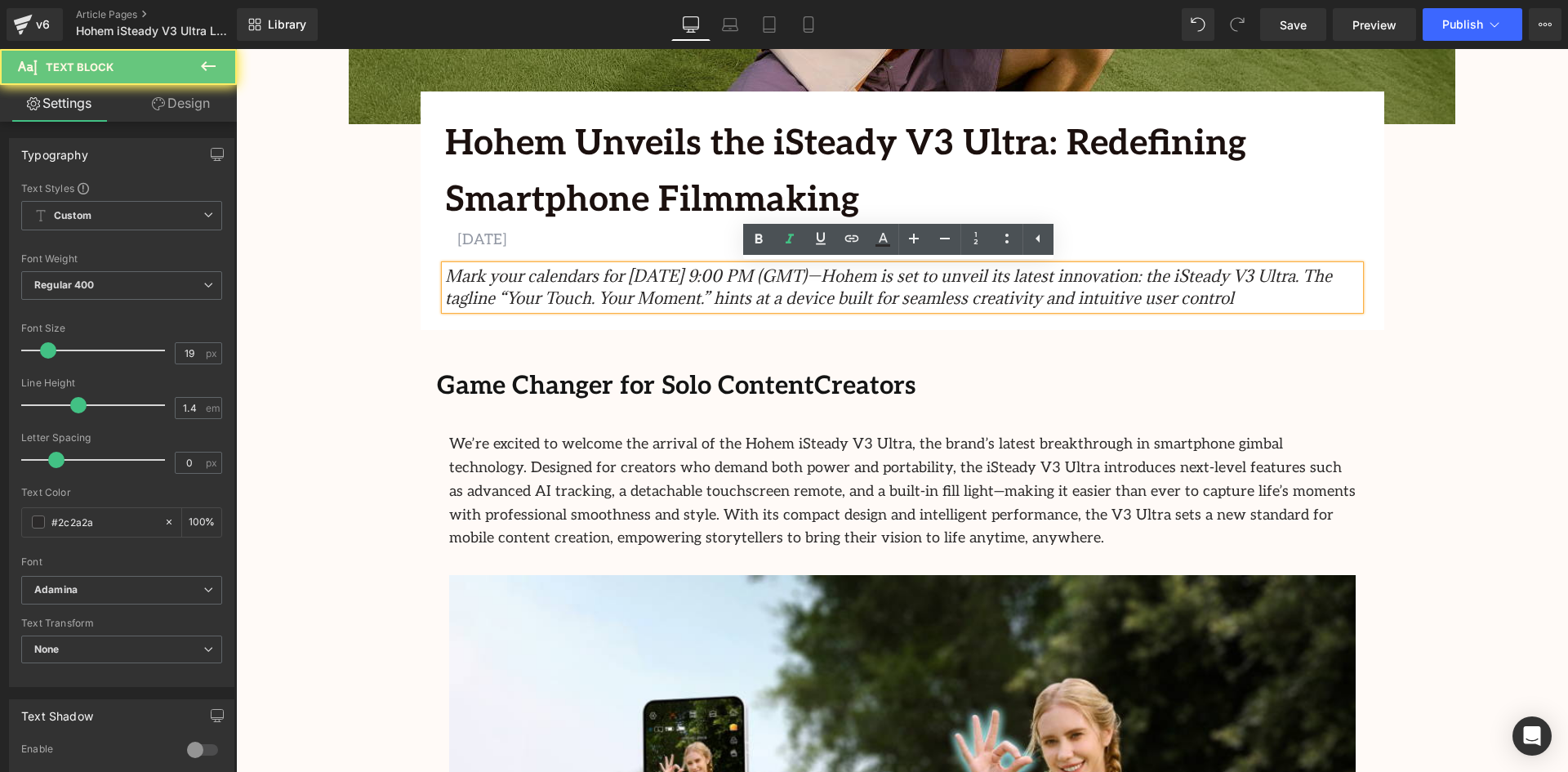
click at [618, 276] on icon "Mark your calendars for [DATE] 9:00 PM (GMT)—Hohem is set to unveil its latest …" at bounding box center [887, 288] width 886 height 44
click at [623, 276] on icon "Mark your calendars for [DATE] 9:00 PM (GMT)—Hohem is set to unveil its latest …" at bounding box center [887, 288] width 886 height 44
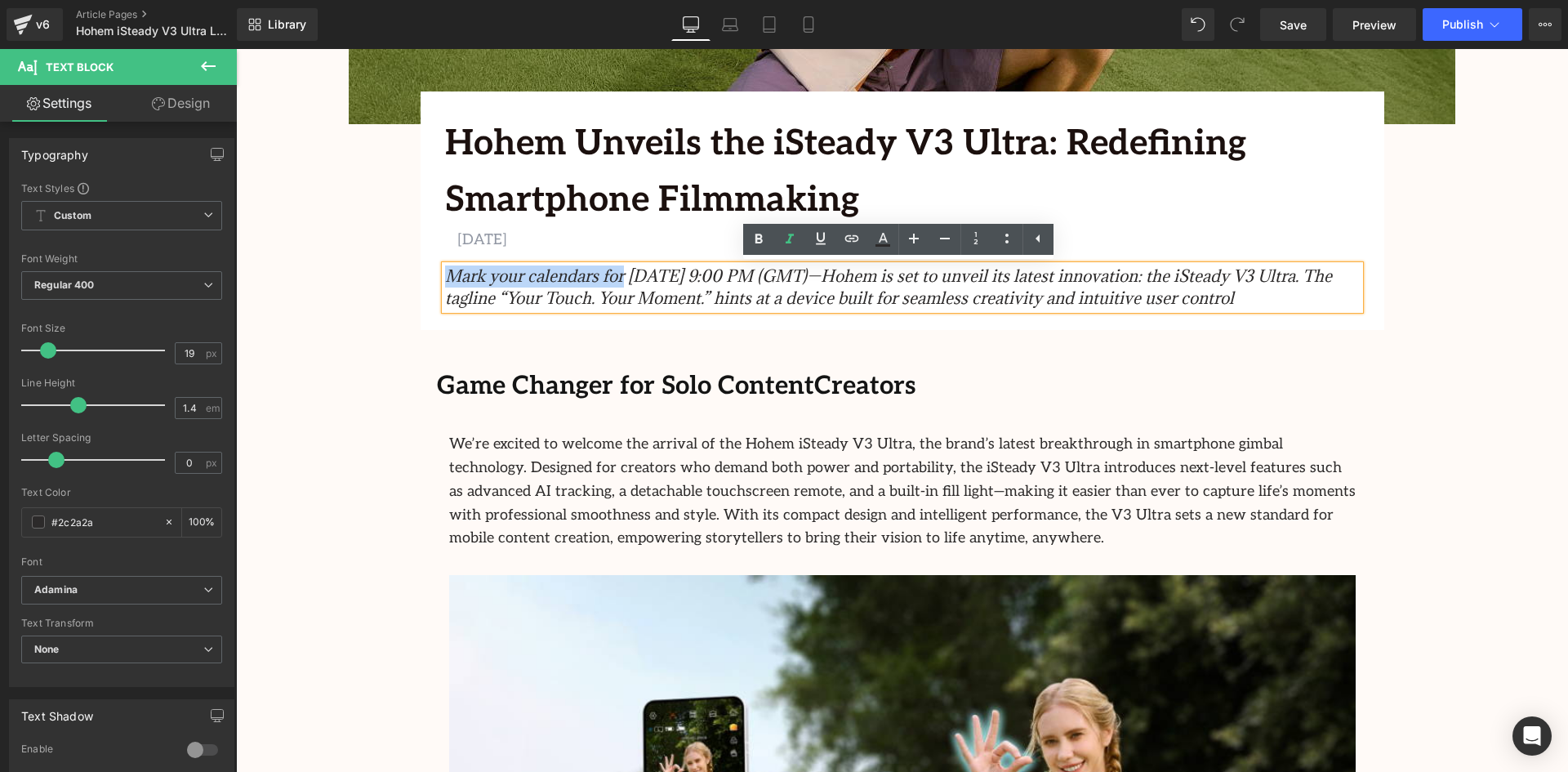
drag, startPoint x: 619, startPoint y: 276, endPoint x: 449, endPoint y: 275, distance: 170.0
click at [449, 275] on icon "Mark your calendars for [DATE] 9:00 PM (GMT)—Hohem is set to unveil its latest …" at bounding box center [887, 288] width 886 height 44
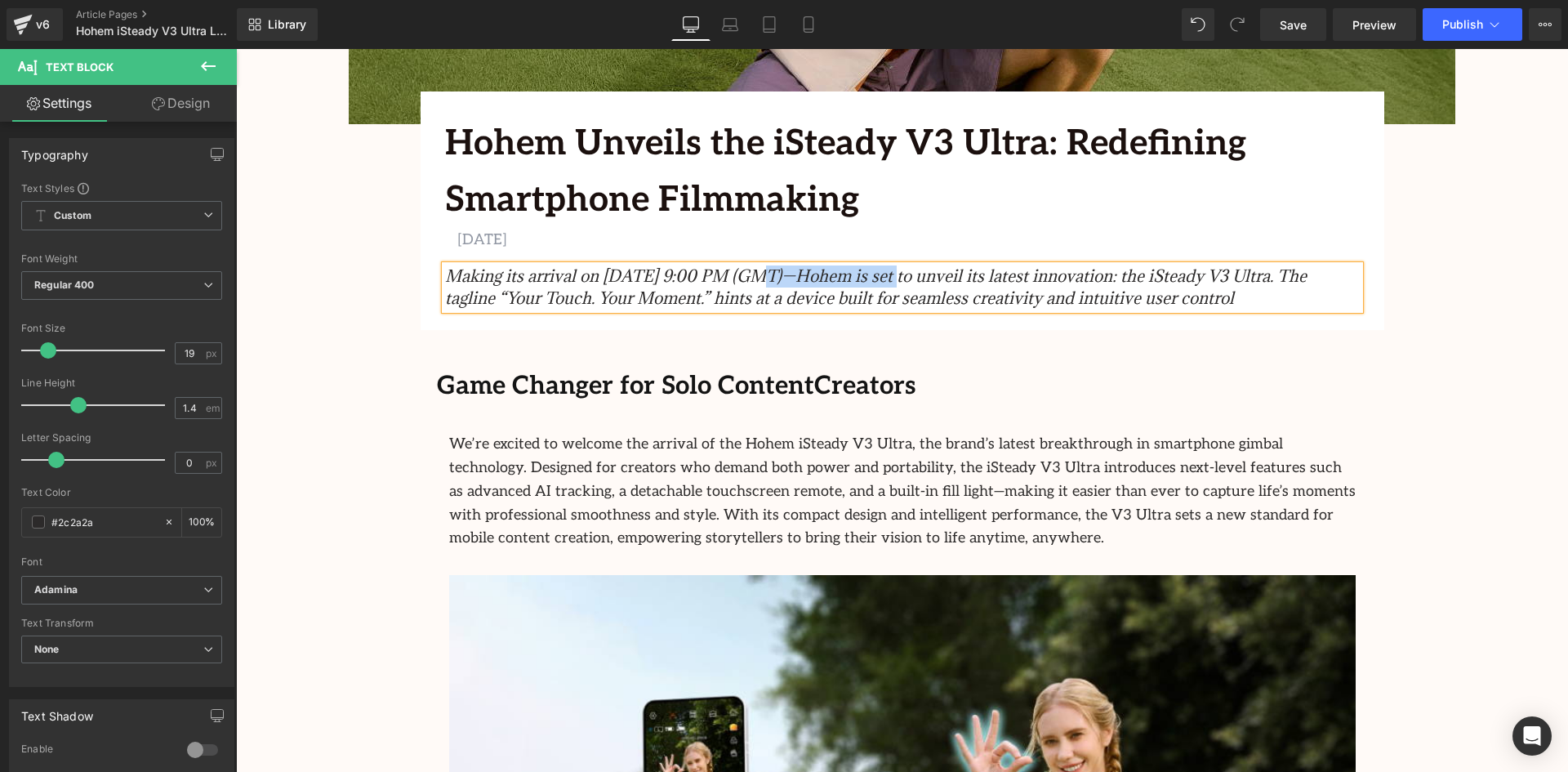
drag, startPoint x: 877, startPoint y: 273, endPoint x: 742, endPoint y: 276, distance: 135.0
click at [742, 276] on icon "Making its arrival on [DATE] 9:00 PM (GMT)—Hohem is set to unveil its latest in…" at bounding box center [876, 288] width 862 height 44
click at [1343, 348] on div "Hohem Unveils the iSteady V3 Ultra: Redefining Smartphone Filmmaking Text Block…" at bounding box center [901, 225] width 996 height 268
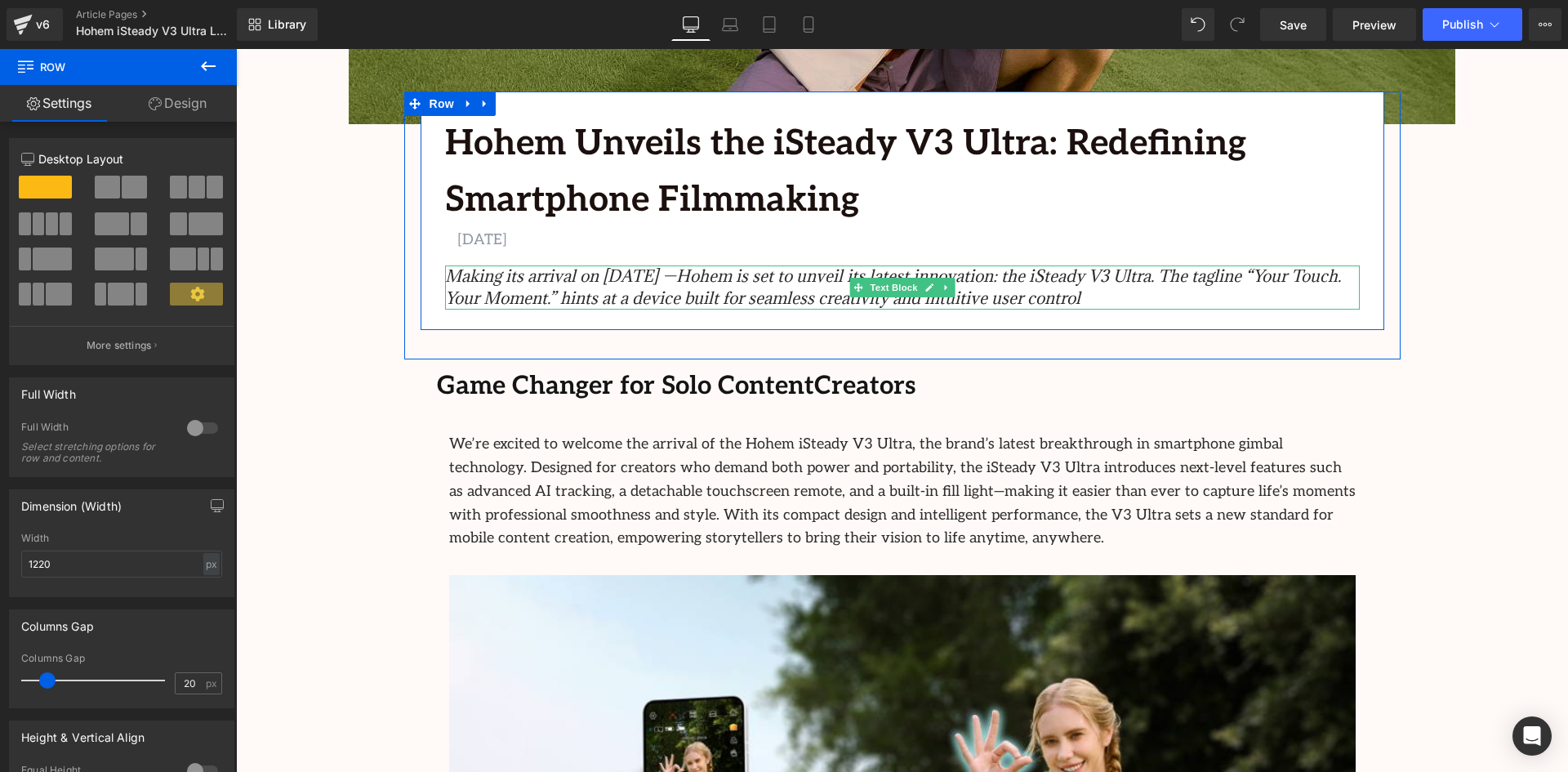
click at [1230, 290] on p "Making its arrival on [DATE] —Hohem is set to unveil its latest innovation: the…" at bounding box center [901, 288] width 914 height 44
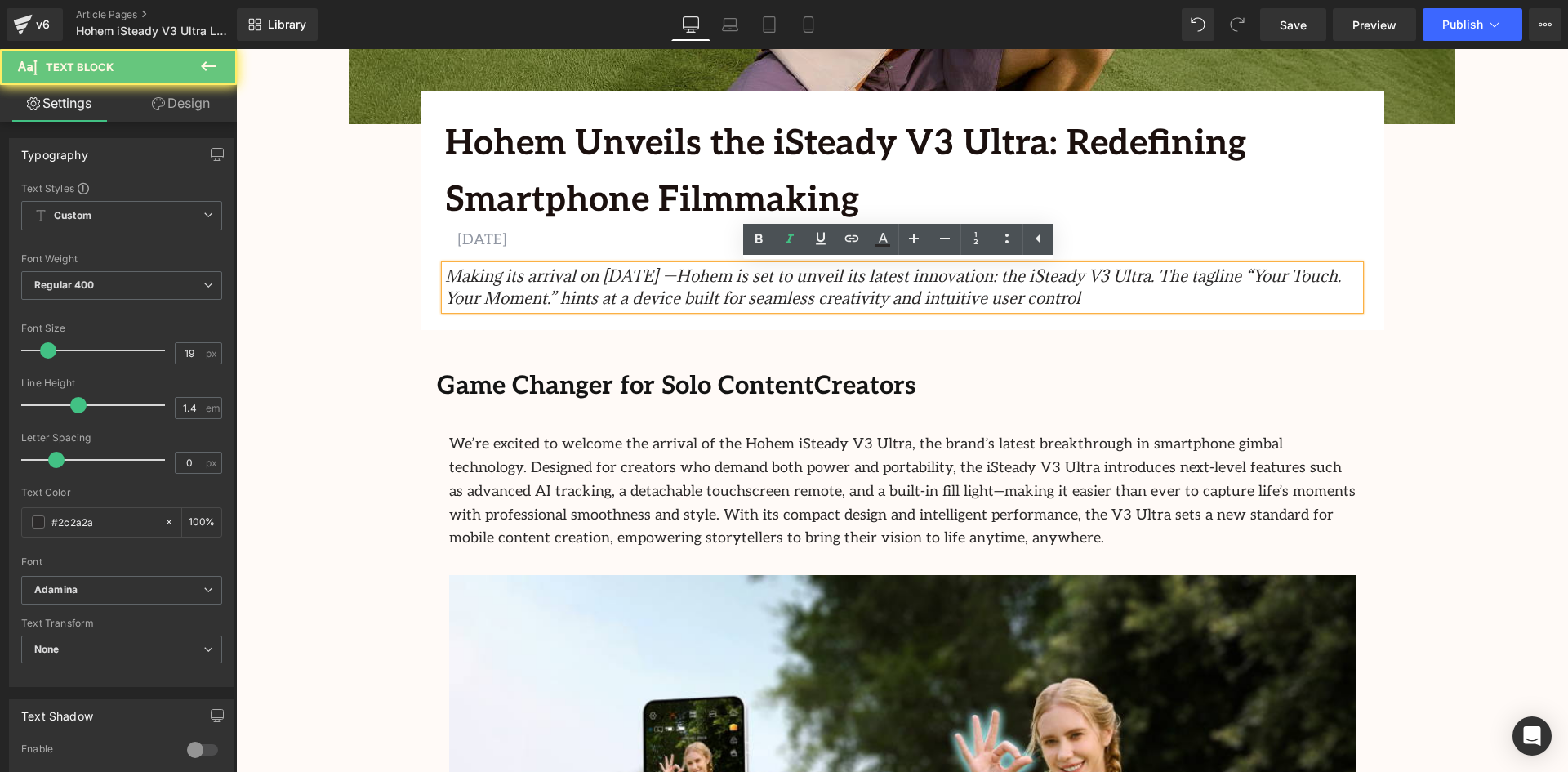
click at [1187, 294] on p "Making its arrival on [DATE] —Hohem is set to unveil its latest innovation: the…" at bounding box center [901, 288] width 914 height 44
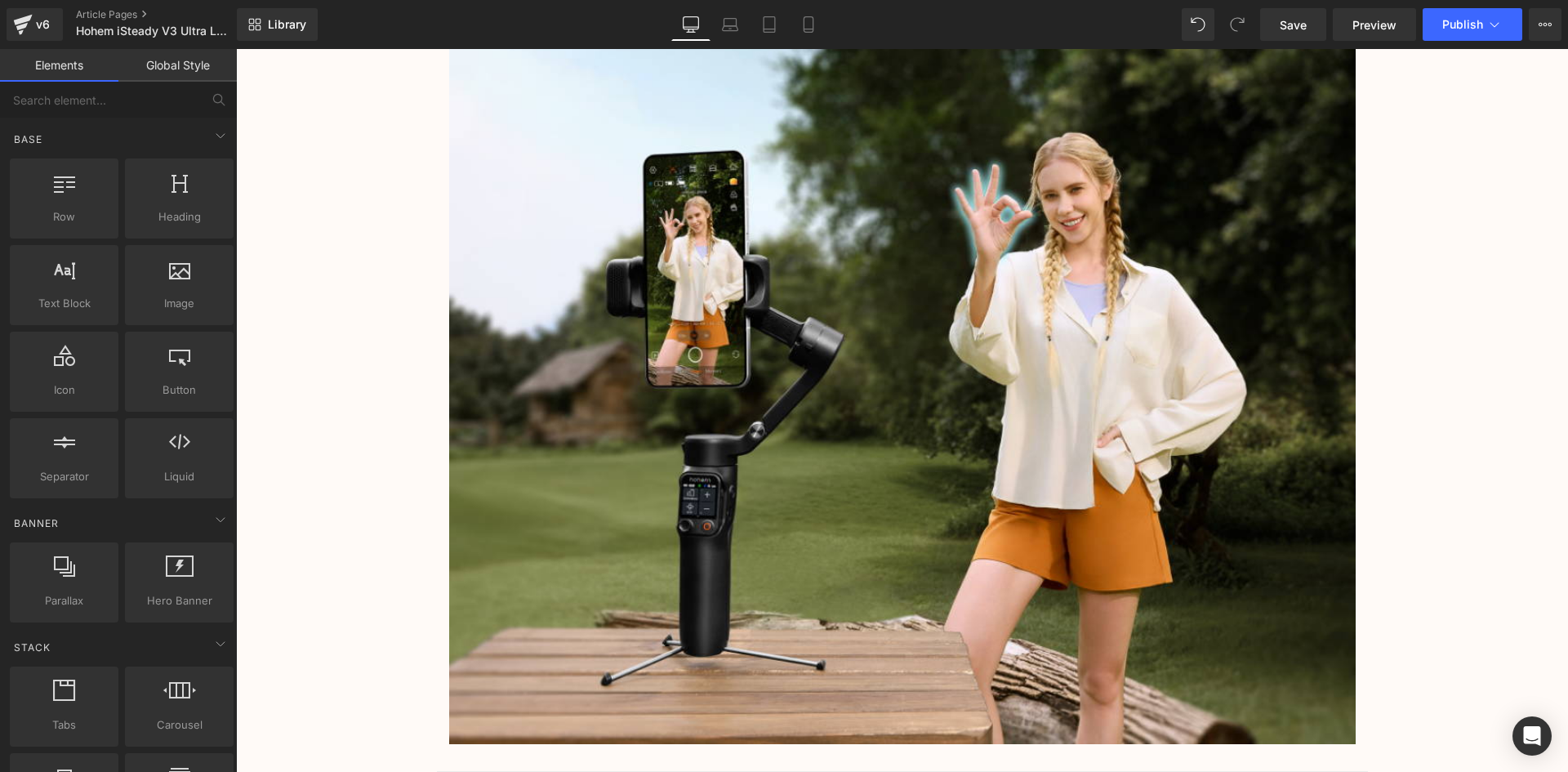
scroll to position [1135, 0]
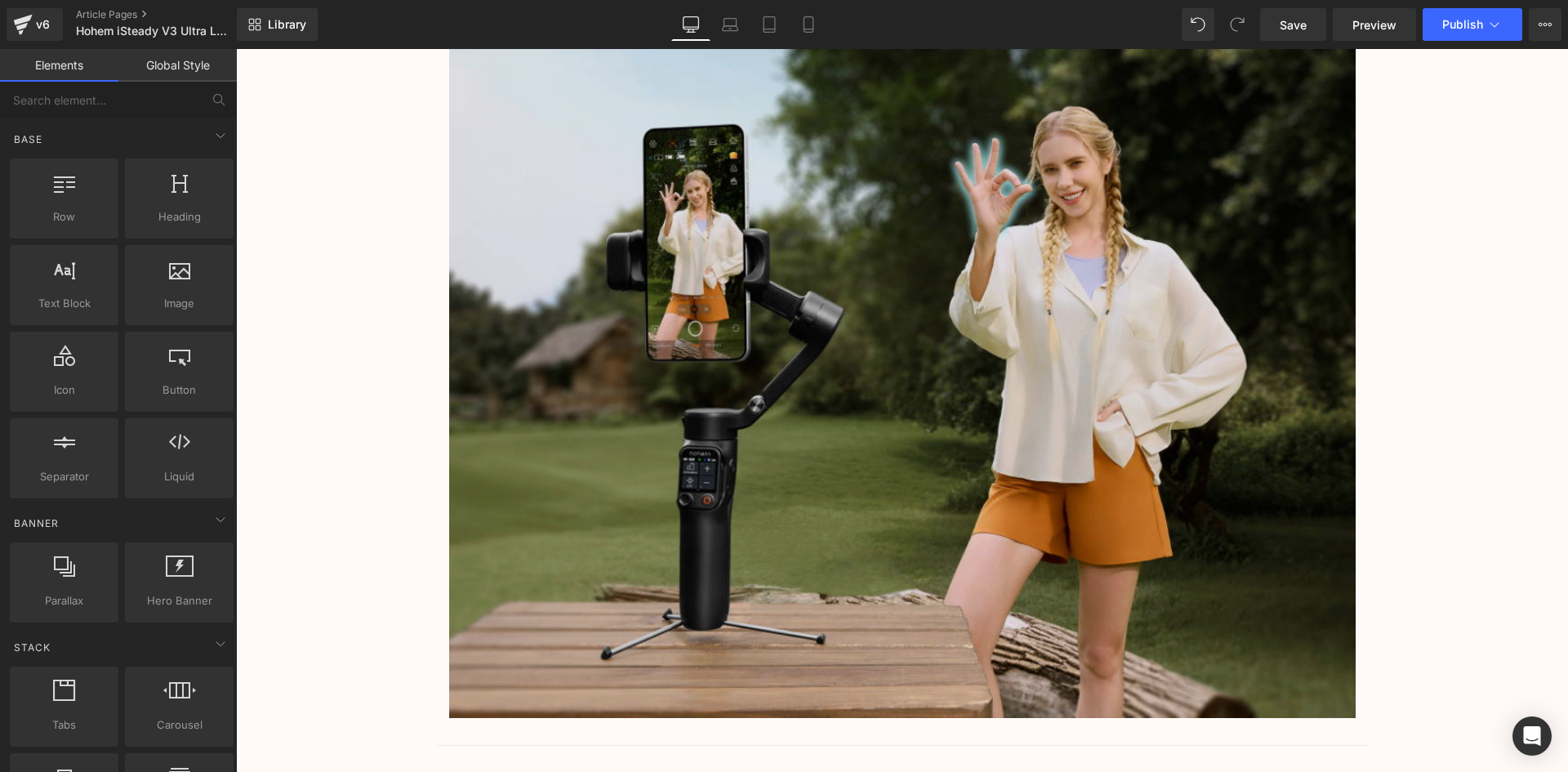
click at [969, 340] on img at bounding box center [901, 360] width 906 height 714
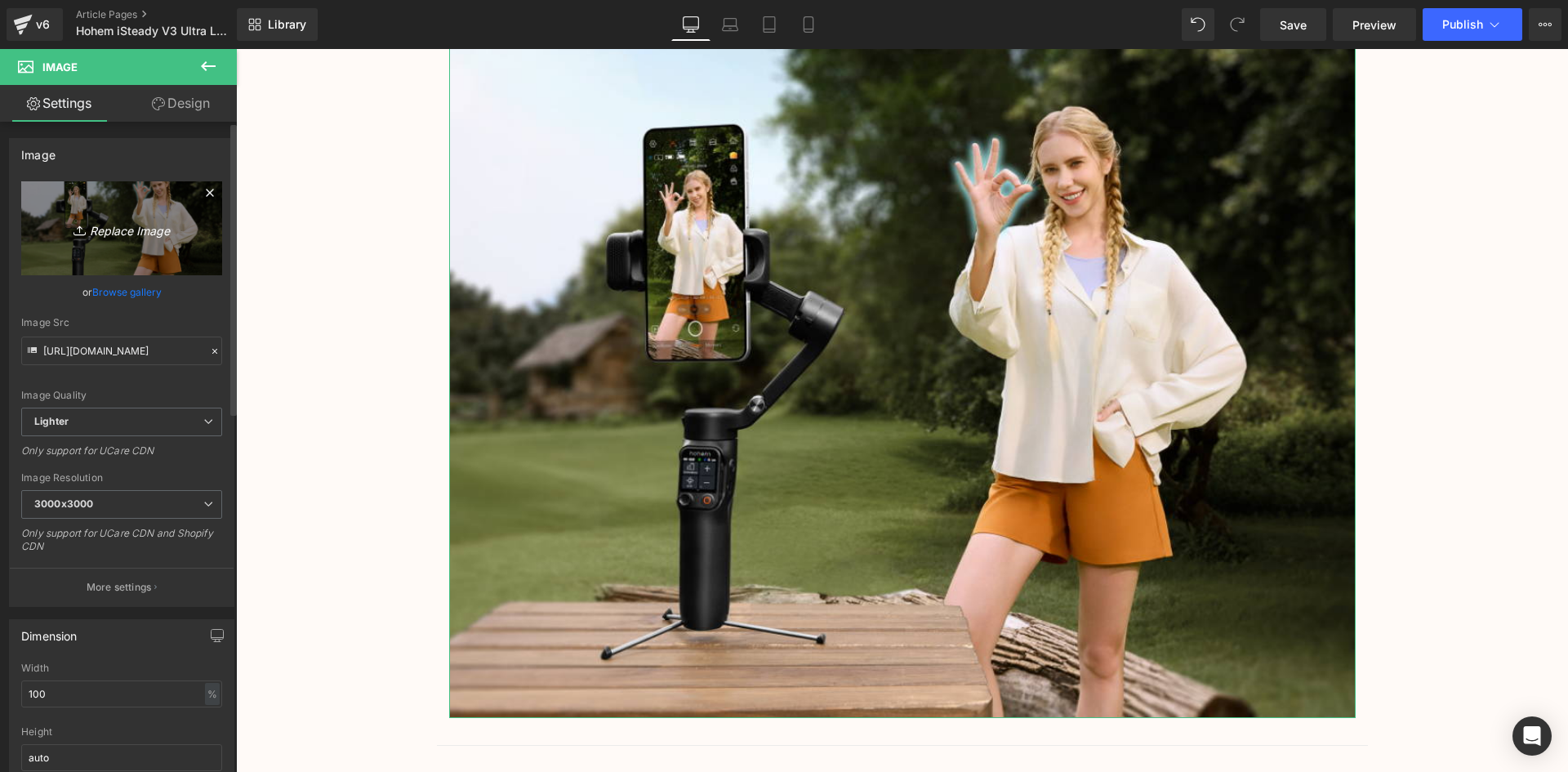
click at [103, 238] on icon "Replace Image" at bounding box center [121, 228] width 130 height 21
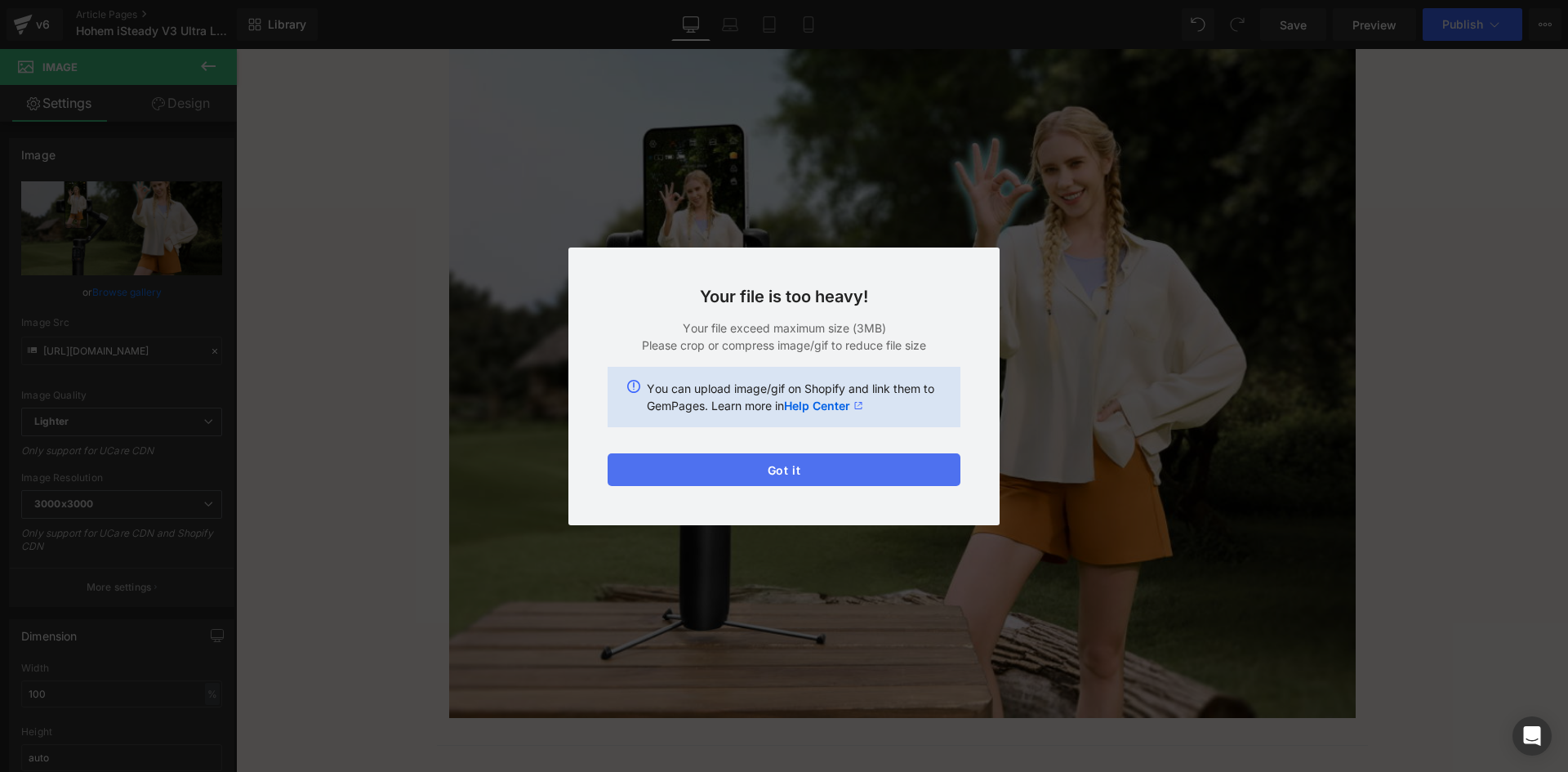
click at [905, 467] on button "Got it" at bounding box center [784, 470] width 353 height 33
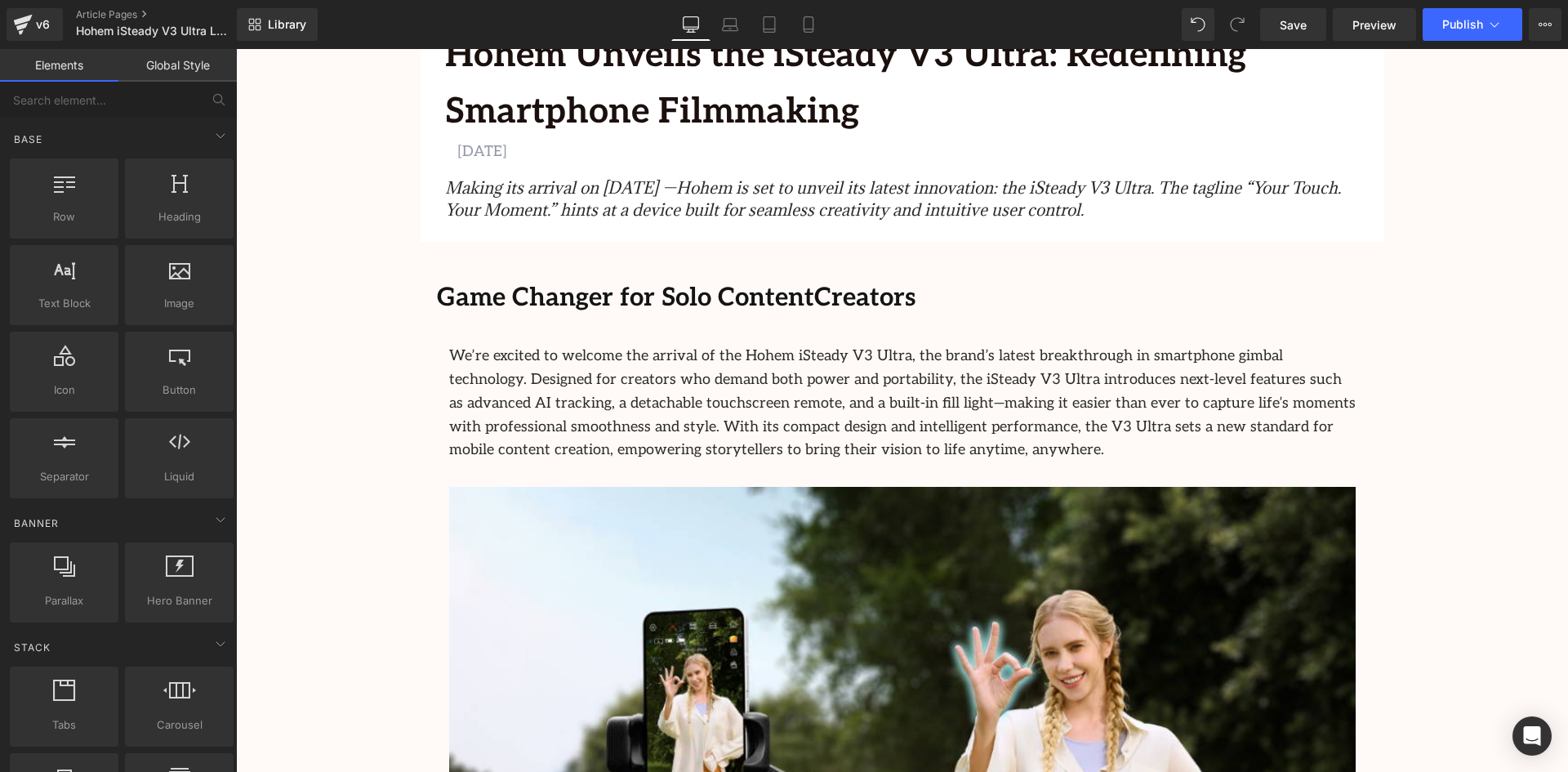
scroll to position [654, 0]
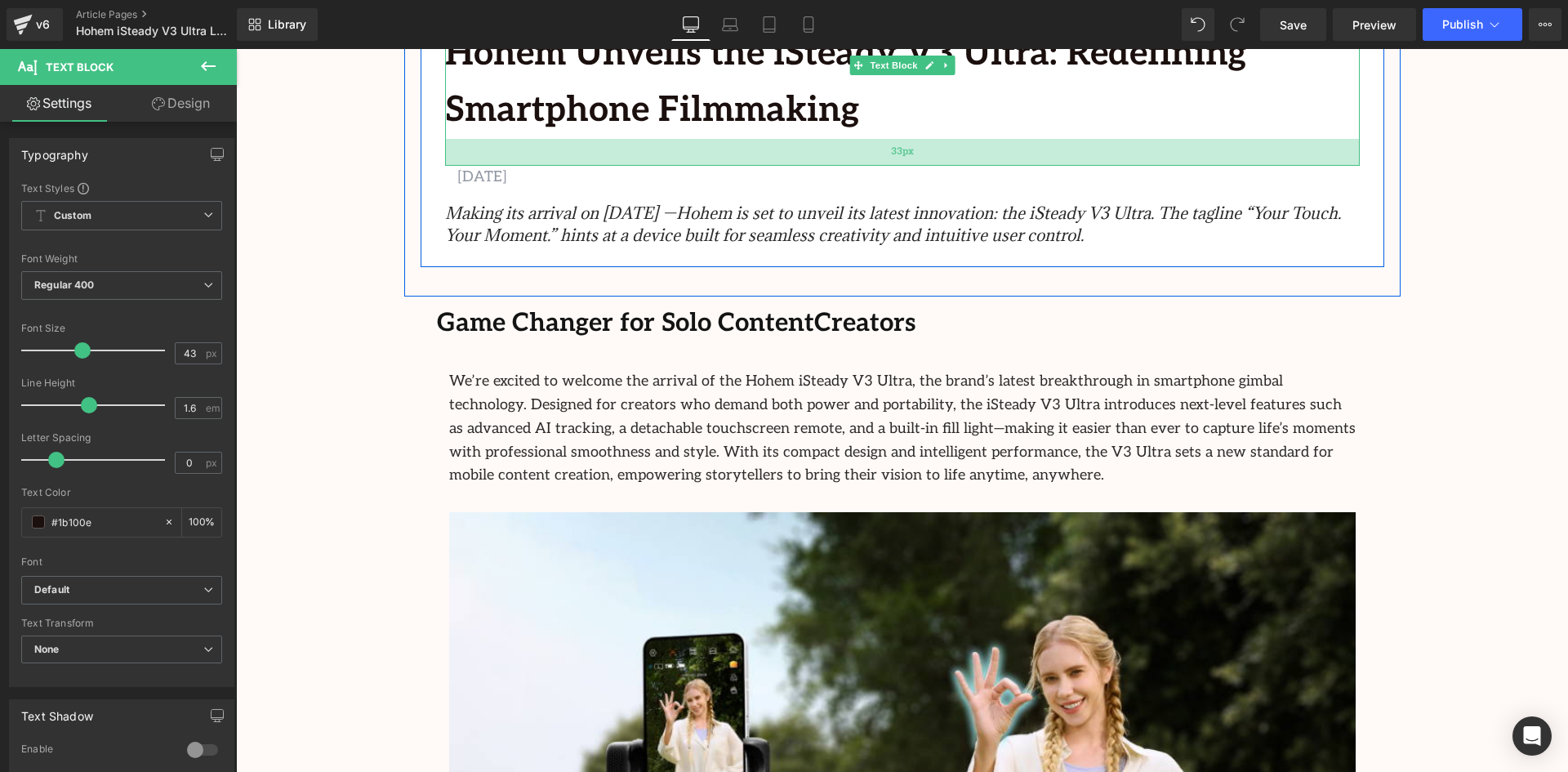
drag, startPoint x: 650, startPoint y: 135, endPoint x: 654, endPoint y: 162, distance: 27.3
click at [654, 162] on div "33px" at bounding box center [901, 152] width 914 height 27
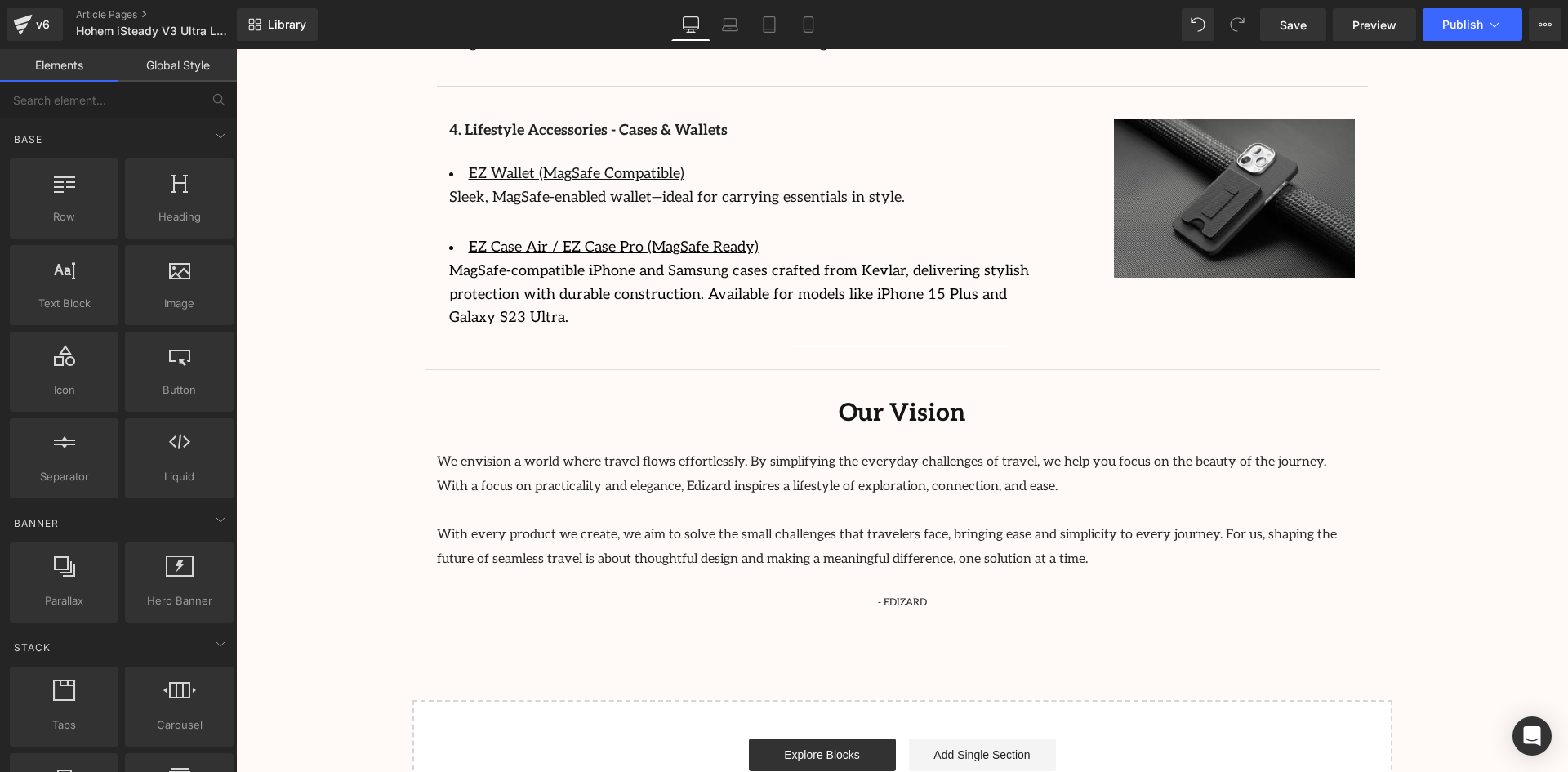
scroll to position [3978, 0]
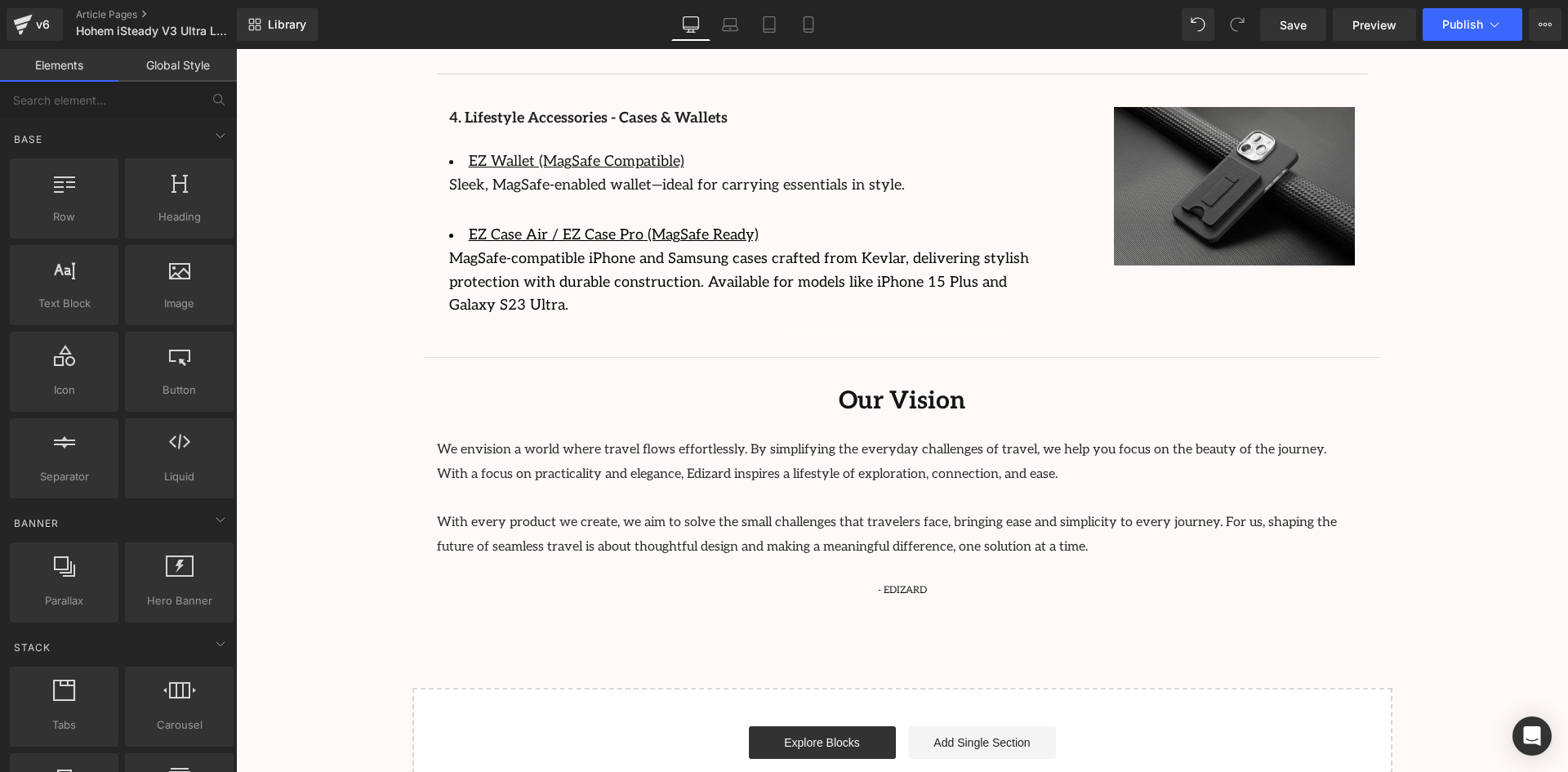
scroll to position [4060, 0]
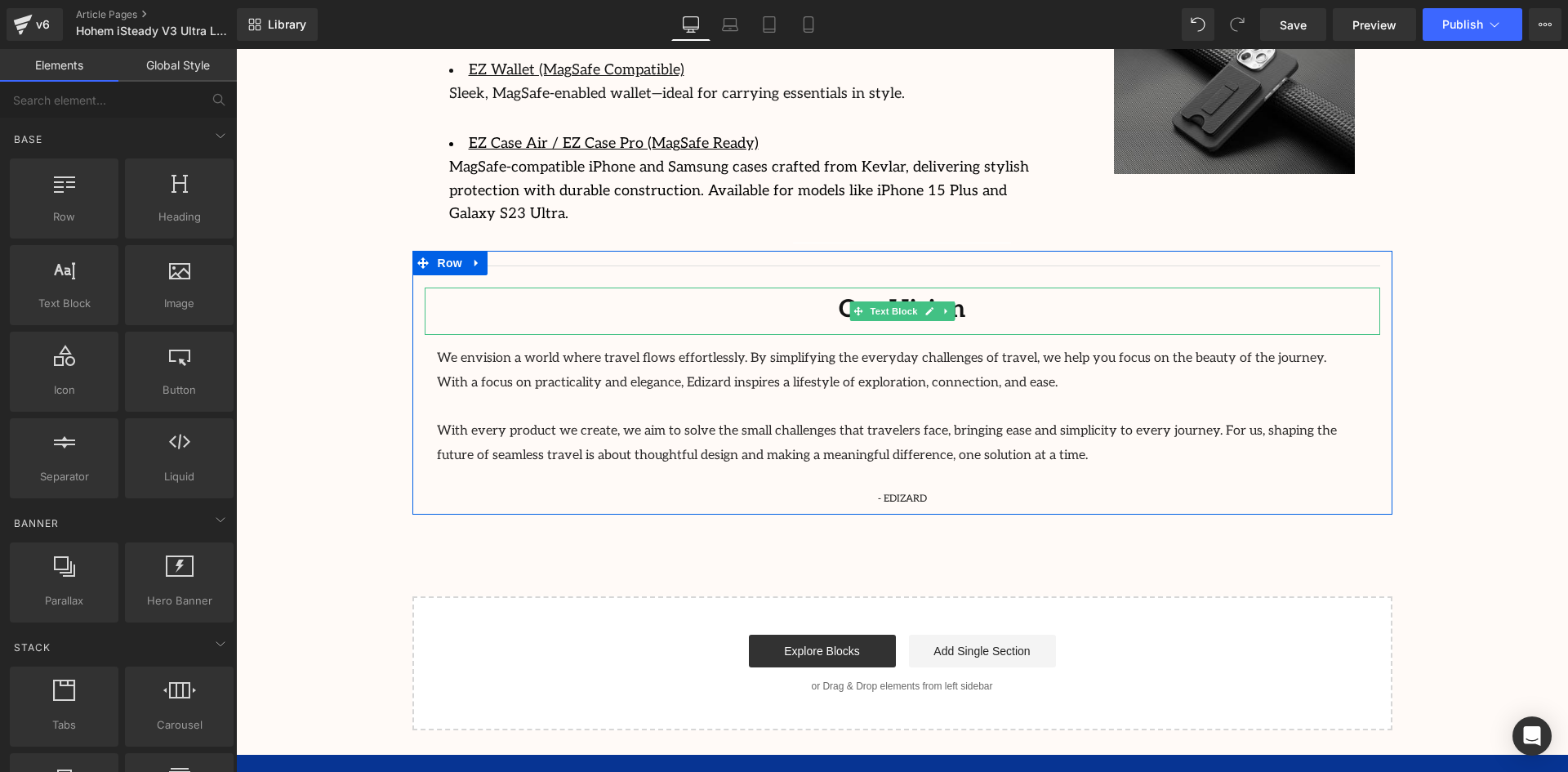
click at [897, 301] on span "Text Block" at bounding box center [893, 311] width 54 height 20
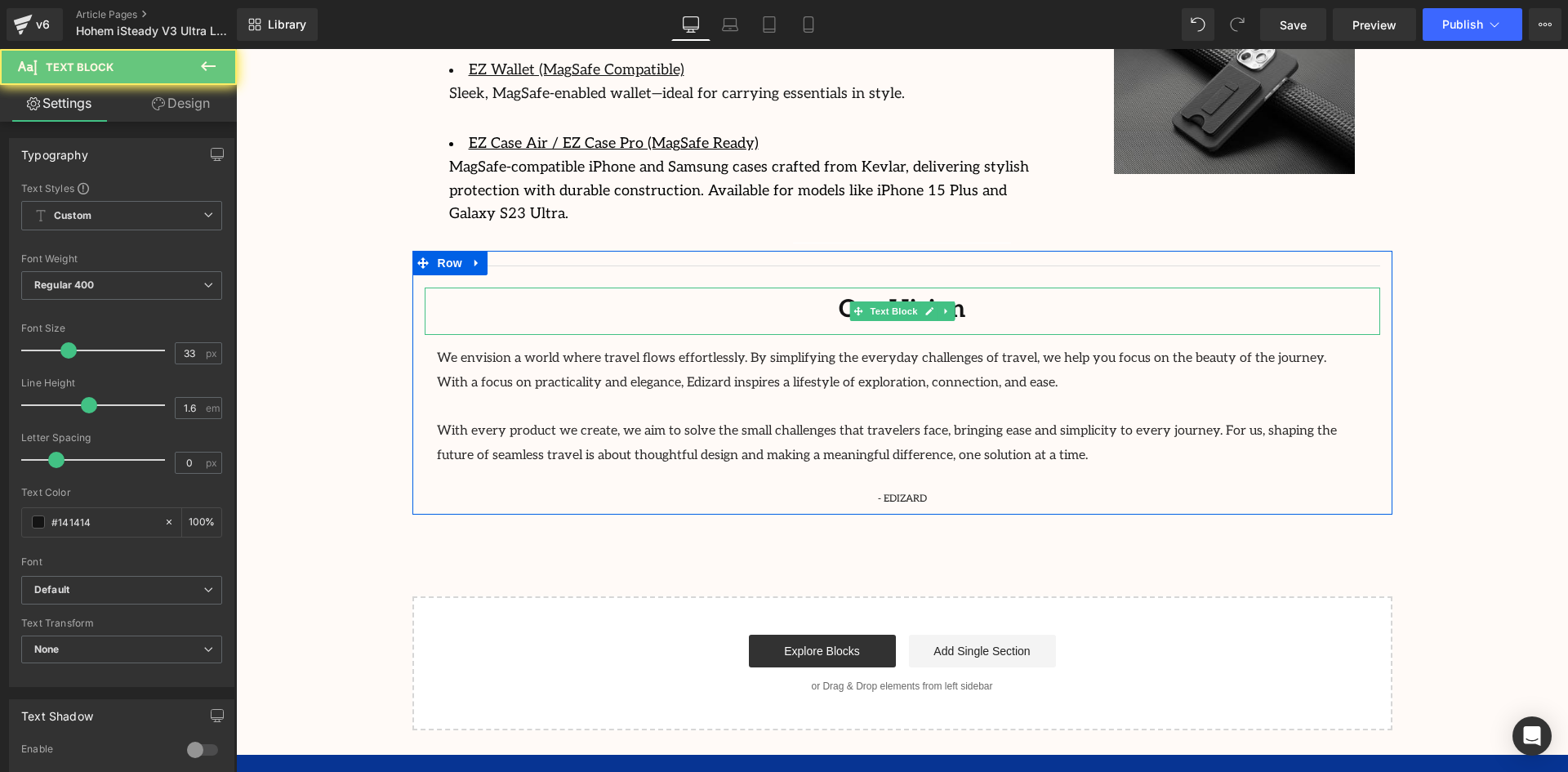
click at [1070, 288] on div "Our Vision" at bounding box center [902, 311] width 955 height 48
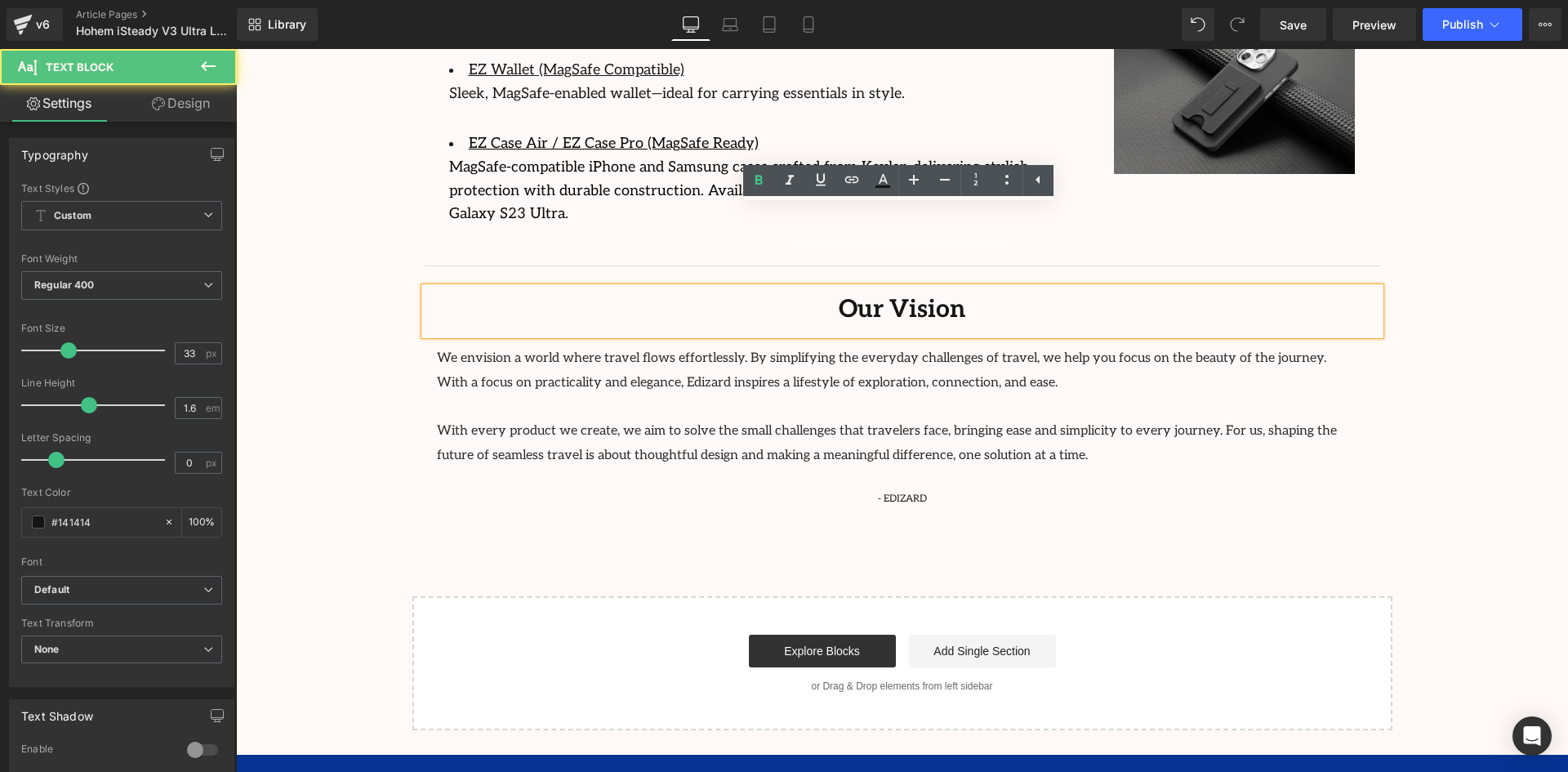
click at [978, 288] on div "Our Vision" at bounding box center [902, 311] width 955 height 48
click at [977, 288] on div "Our Vision" at bounding box center [902, 311] width 955 height 48
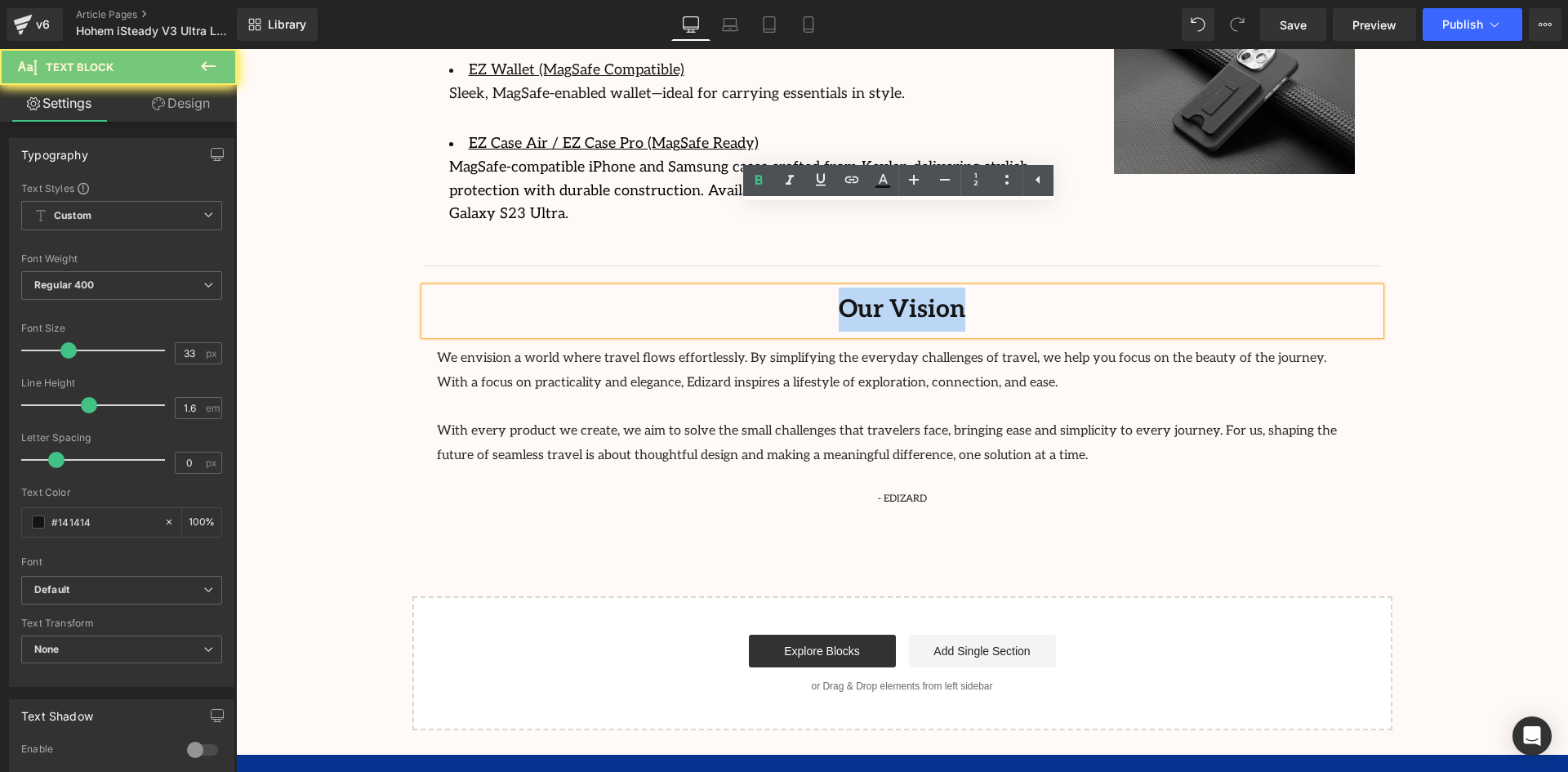
click at [977, 288] on div "Our Vision" at bounding box center [902, 311] width 955 height 48
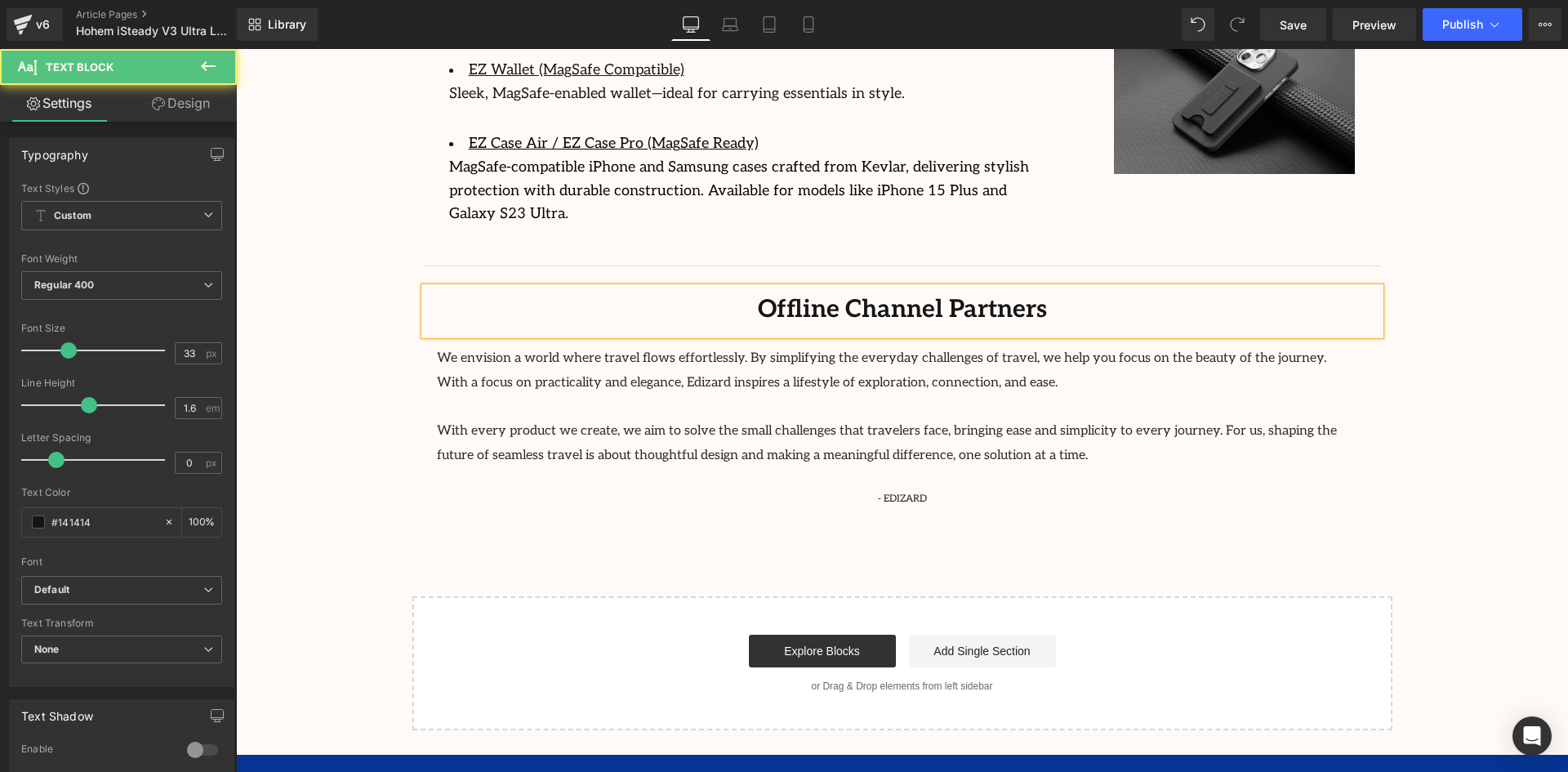
click at [1350, 288] on div "Offline Channel Partners" at bounding box center [902, 311] width 955 height 48
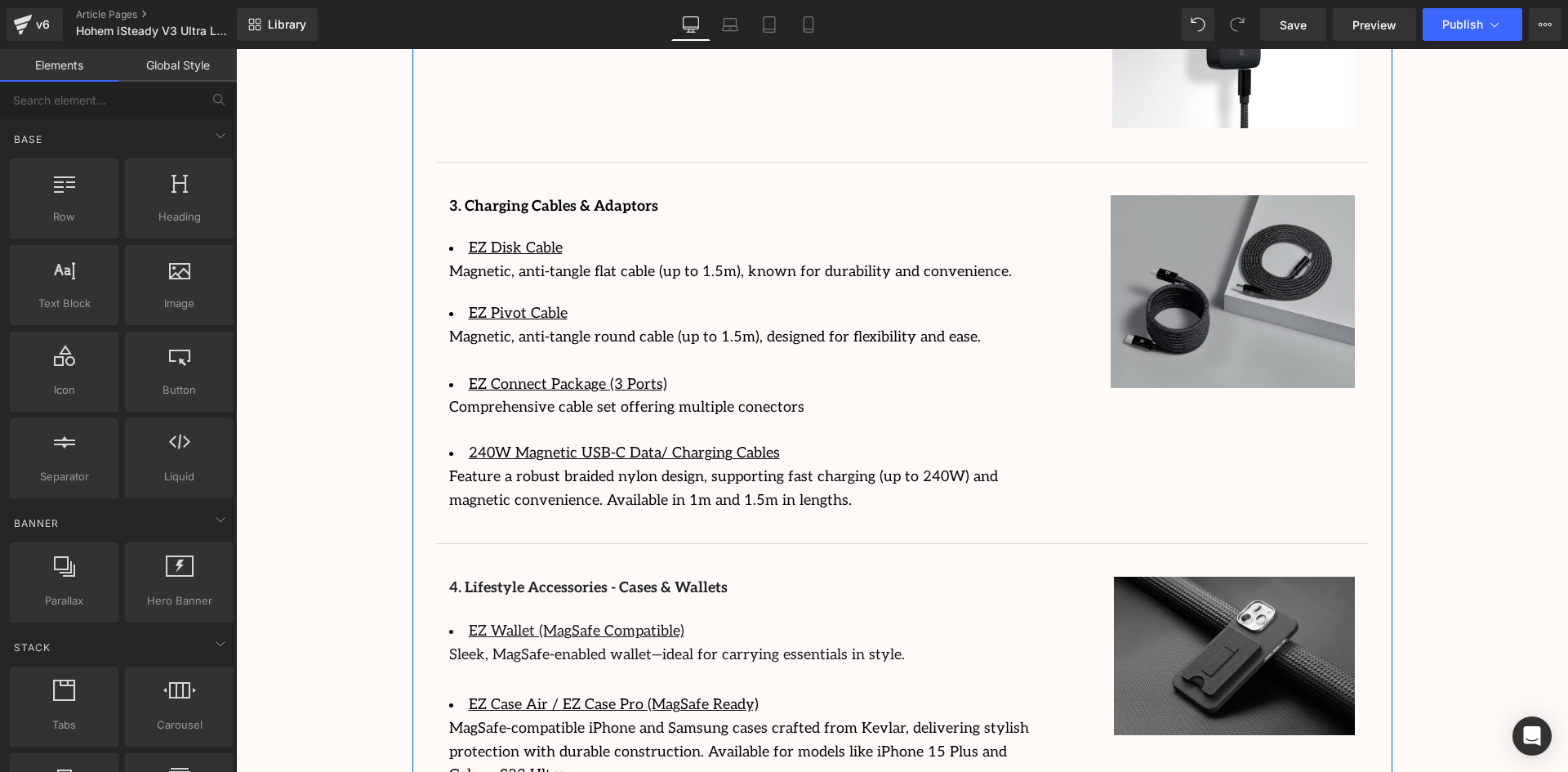
scroll to position [3488, 0]
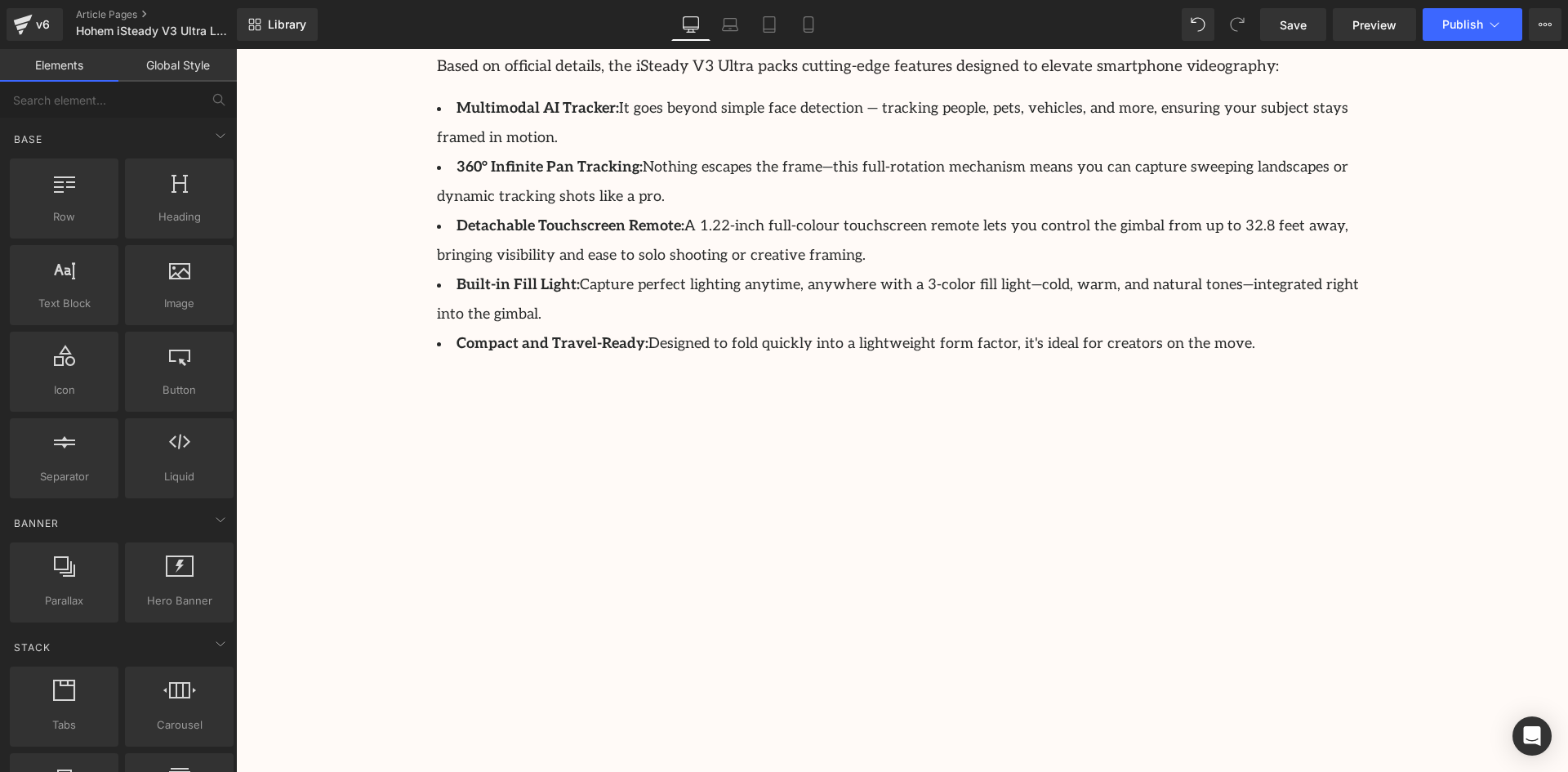
scroll to position [1610, 0]
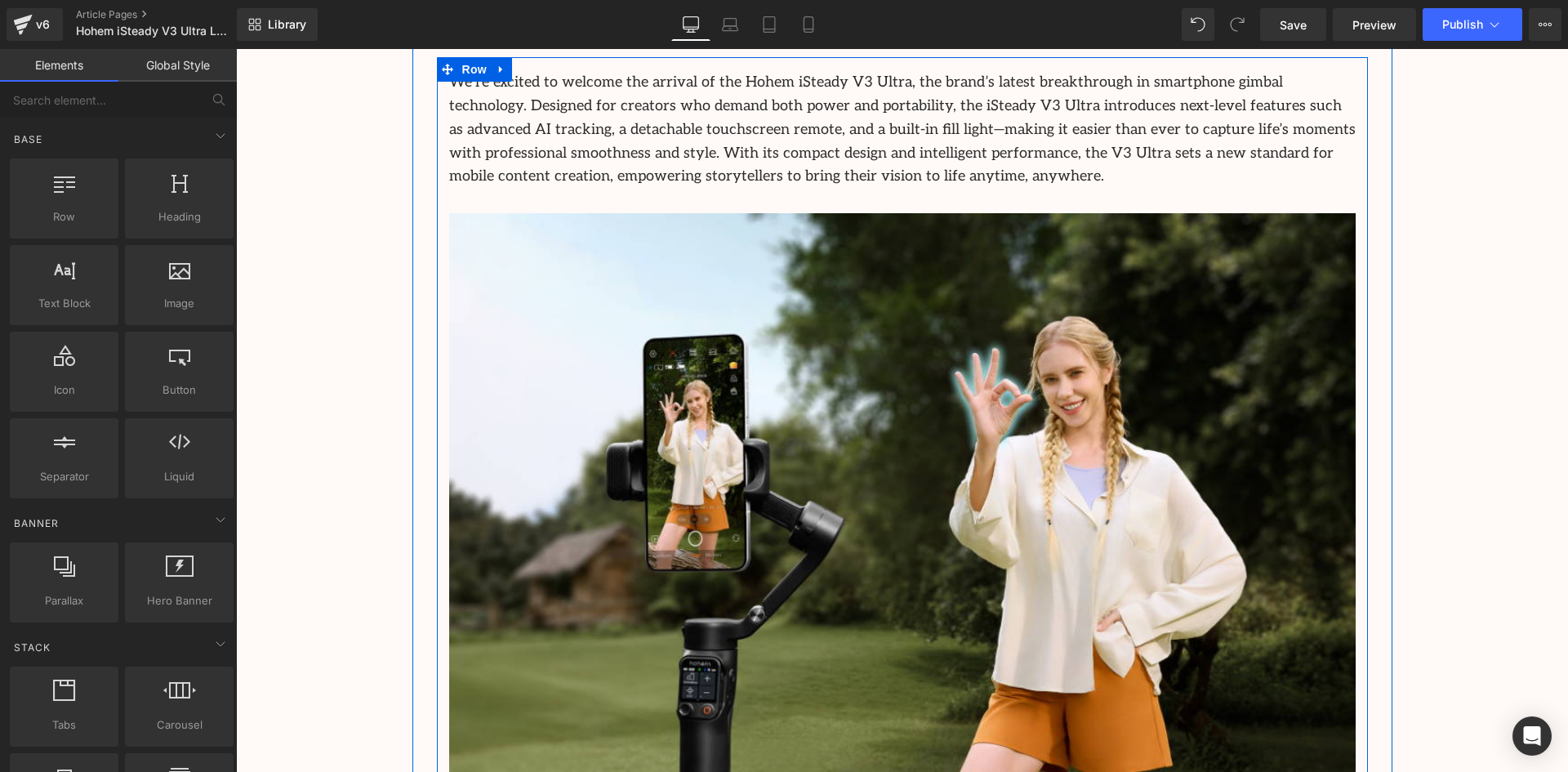
scroll to position [956, 0]
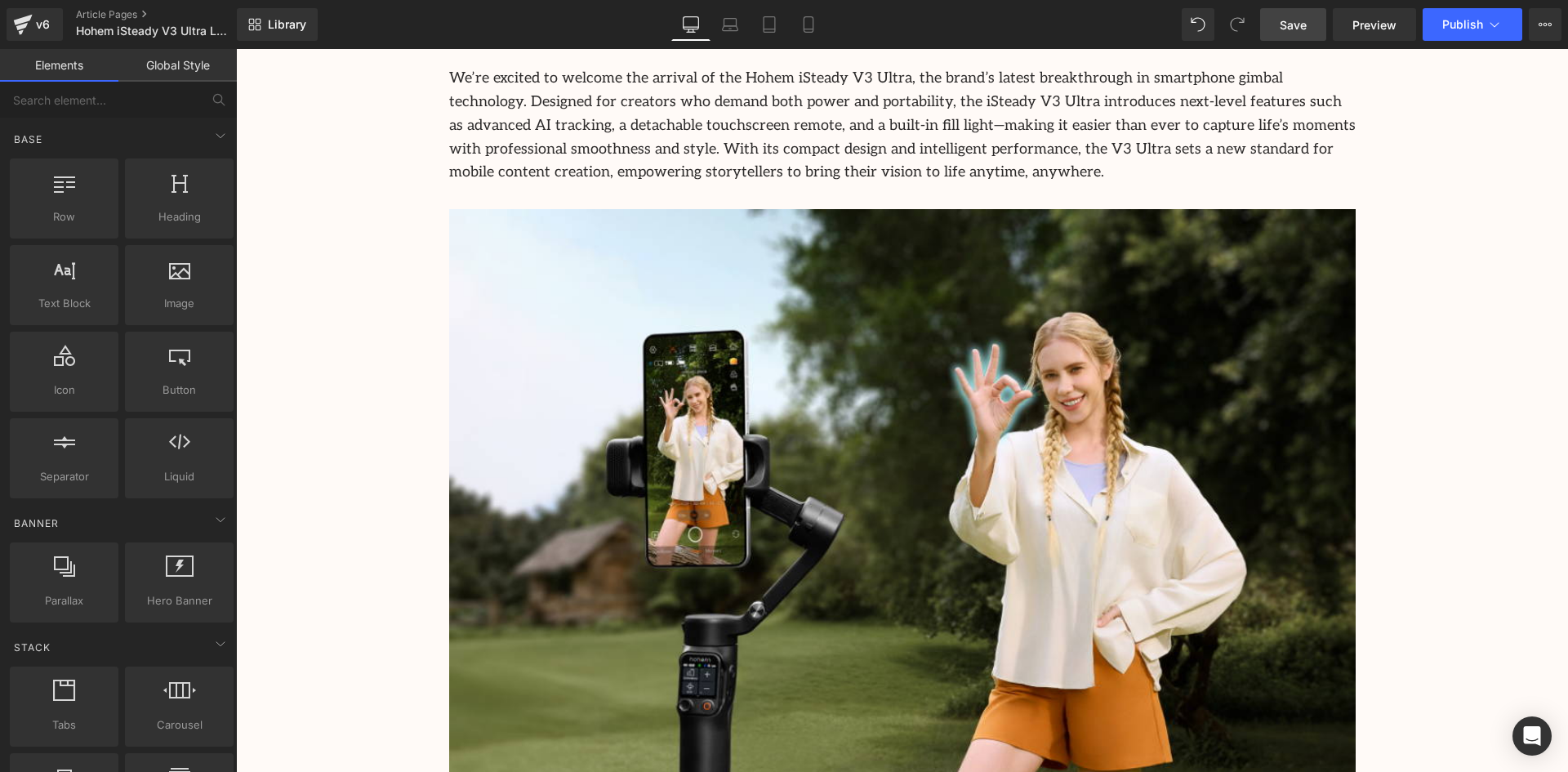
click at [1306, 25] on span "Save" at bounding box center [1292, 24] width 27 height 17
